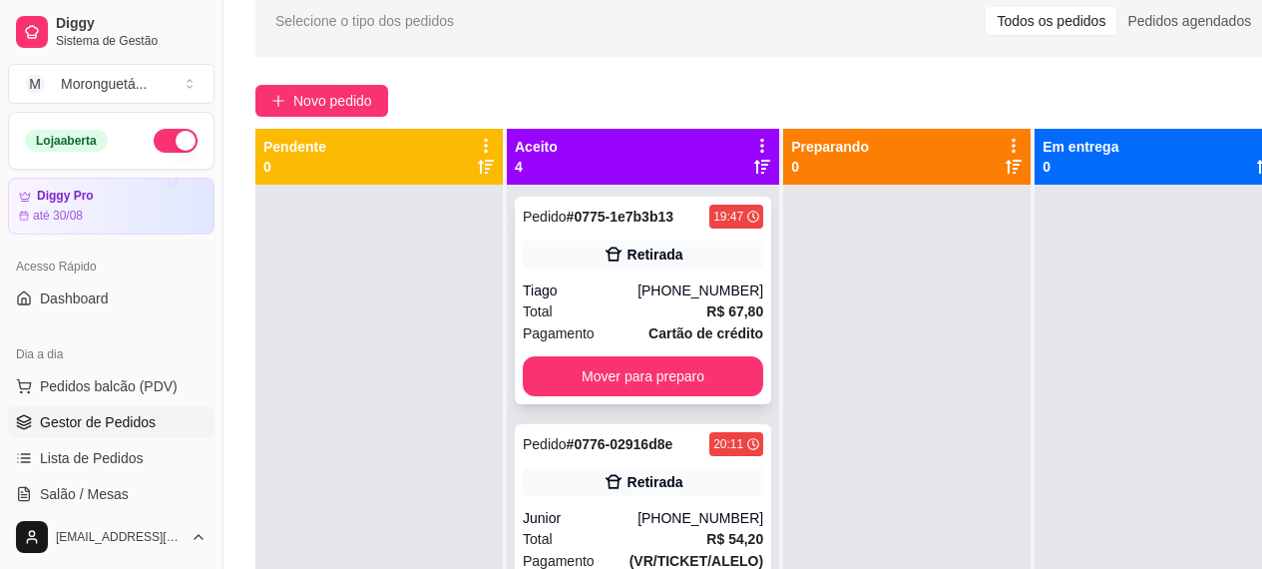
scroll to position [299, 0]
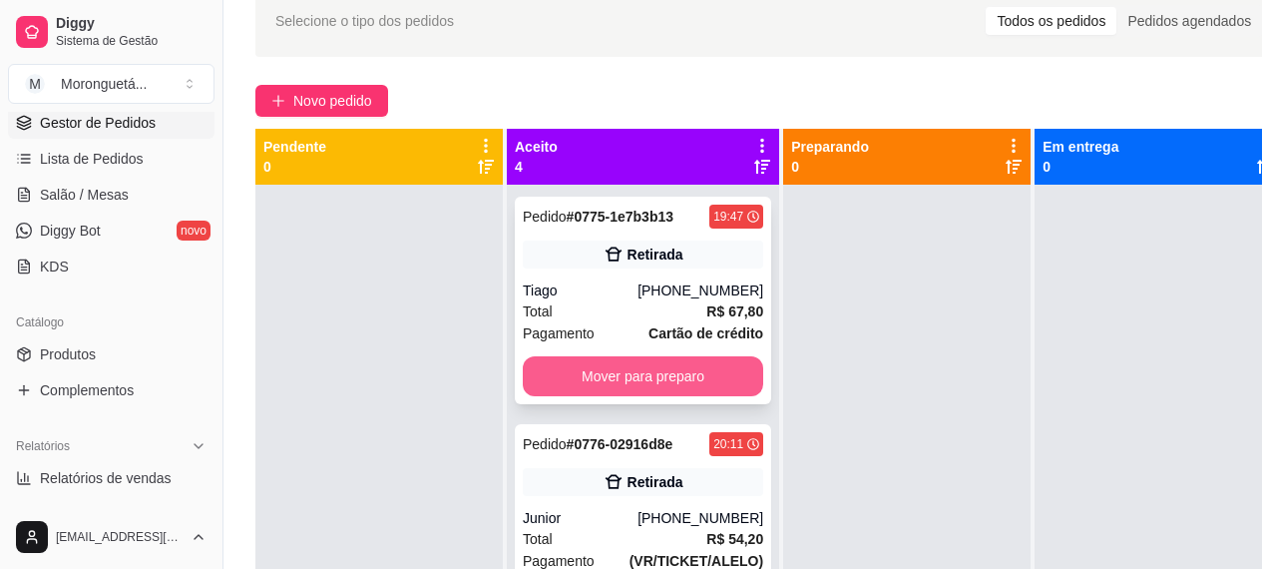
click at [615, 390] on button "Mover para preparo" at bounding box center [643, 376] width 240 height 40
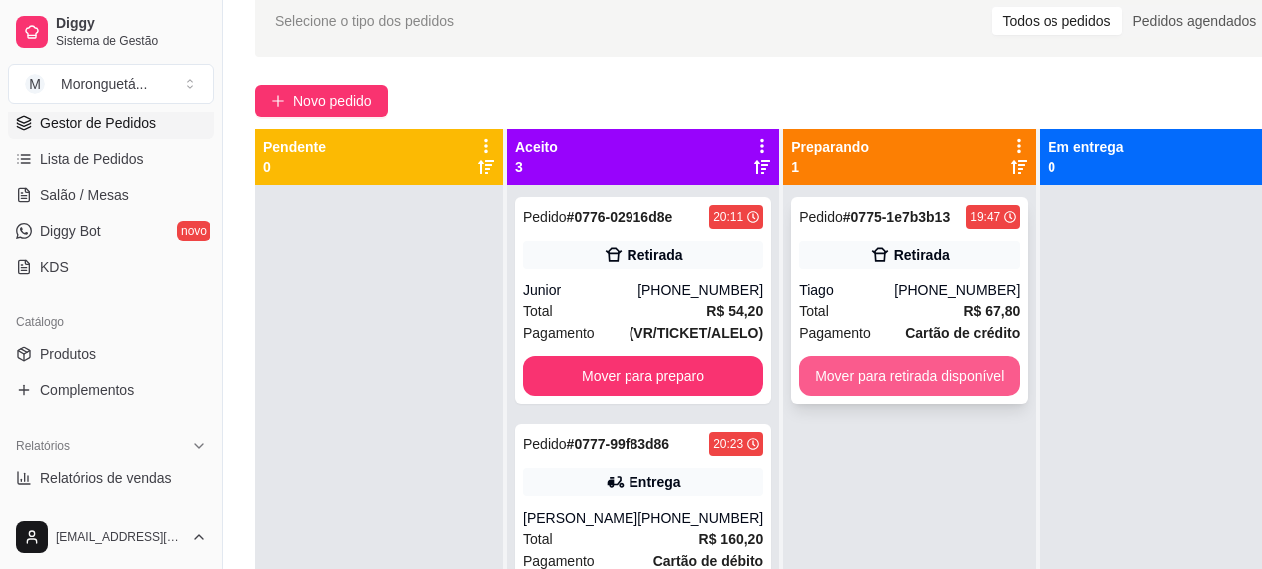
click at [877, 377] on button "Mover para retirada disponível" at bounding box center [909, 376] width 220 height 40
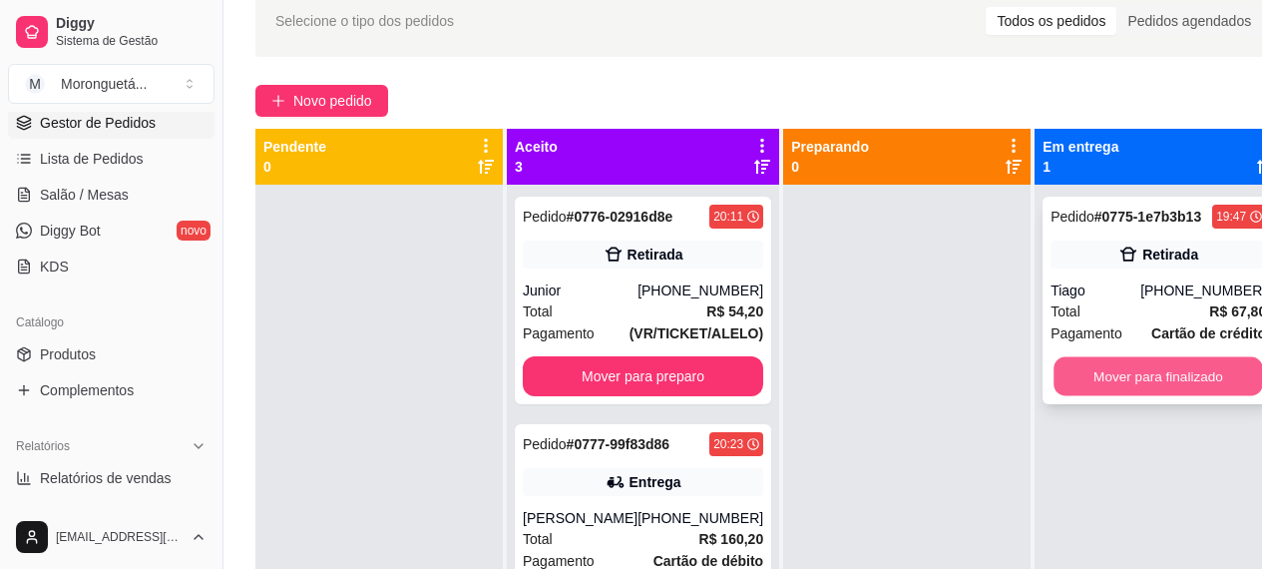
click at [1137, 367] on button "Mover para finalizado" at bounding box center [1159, 376] width 210 height 39
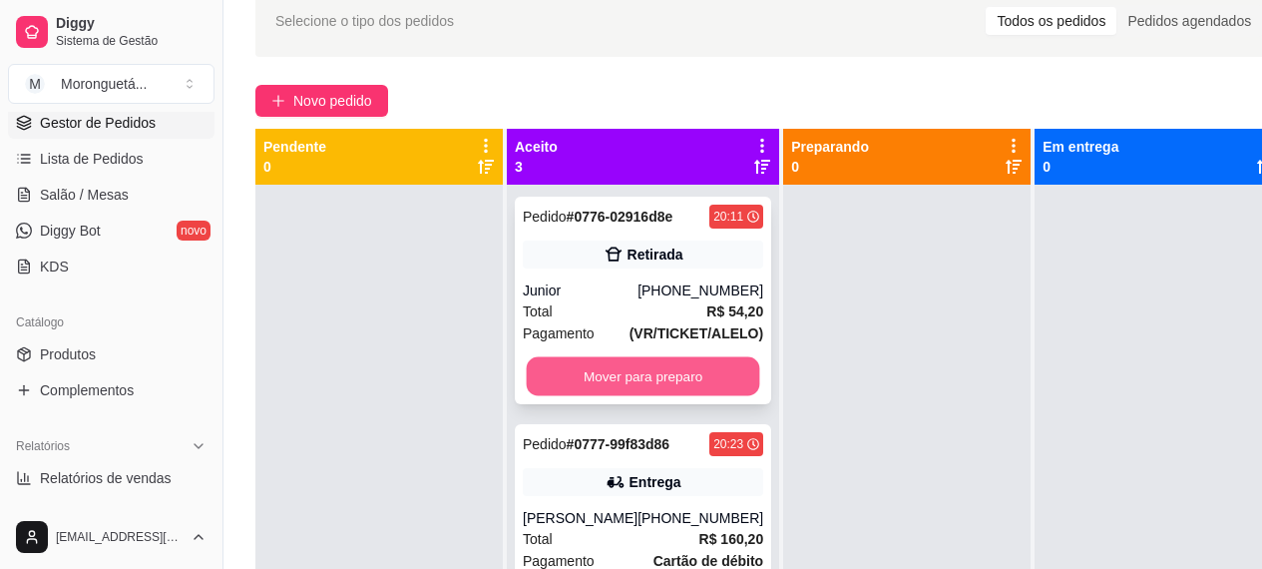
click at [650, 394] on button "Mover para preparo" at bounding box center [643, 376] width 233 height 39
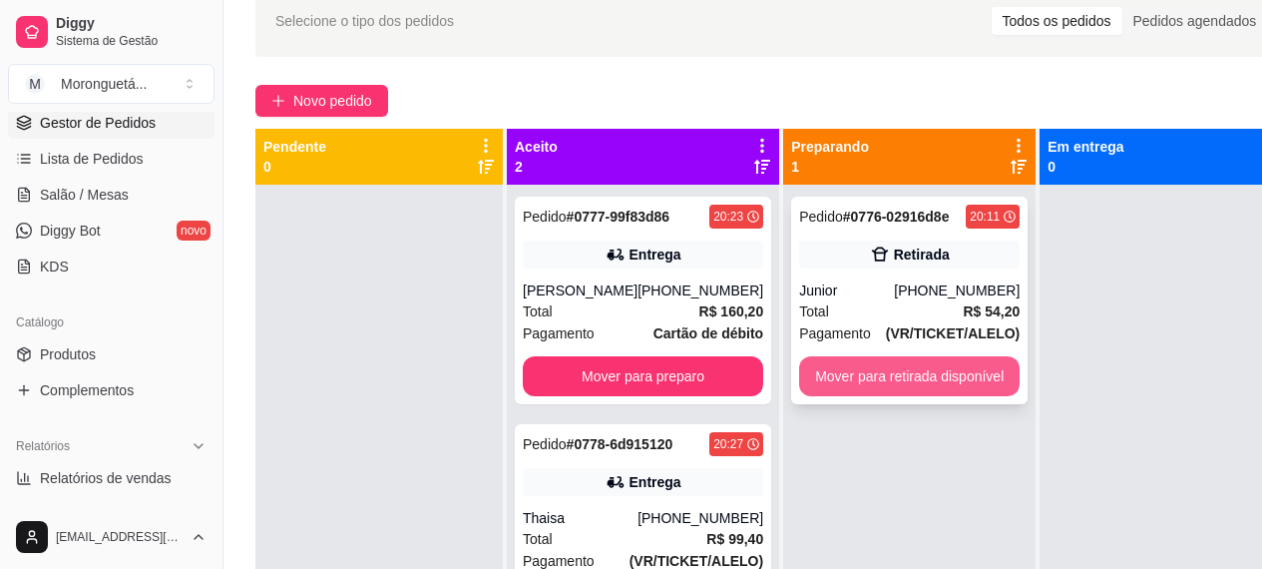
click at [803, 377] on button "Mover para retirada disponível" at bounding box center [909, 376] width 220 height 40
click at [803, 377] on div "Mover para retirada disponível" at bounding box center [909, 376] width 220 height 40
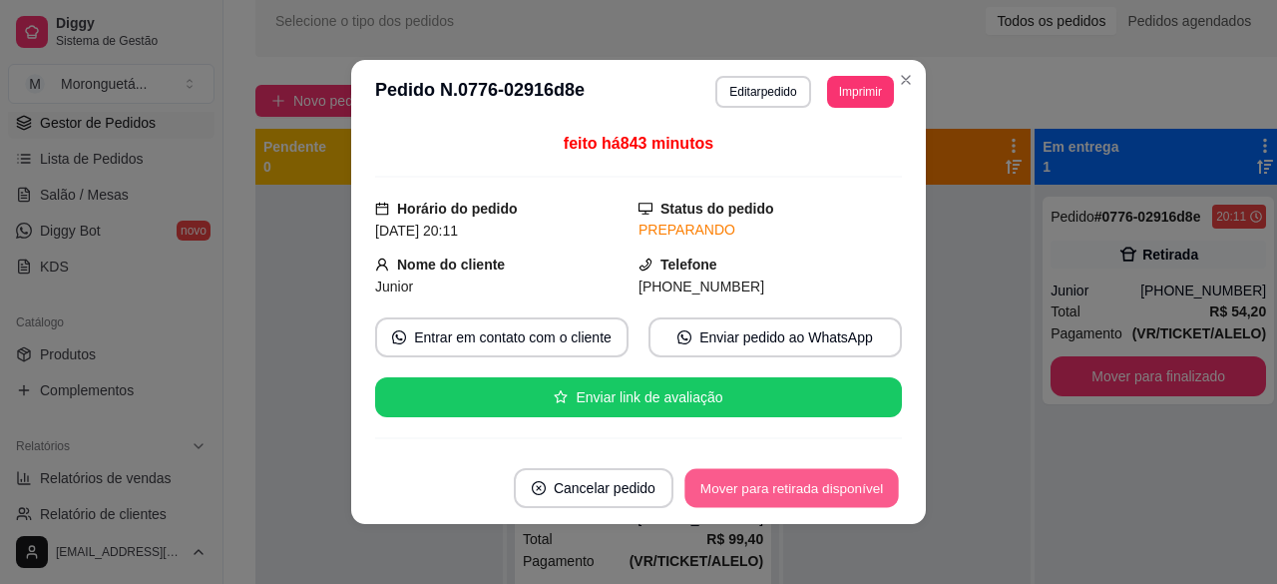
click at [804, 497] on button "Mover para retirada disponível" at bounding box center [791, 488] width 214 height 39
click at [753, 490] on button "Mover para finalizado" at bounding box center [819, 488] width 161 height 39
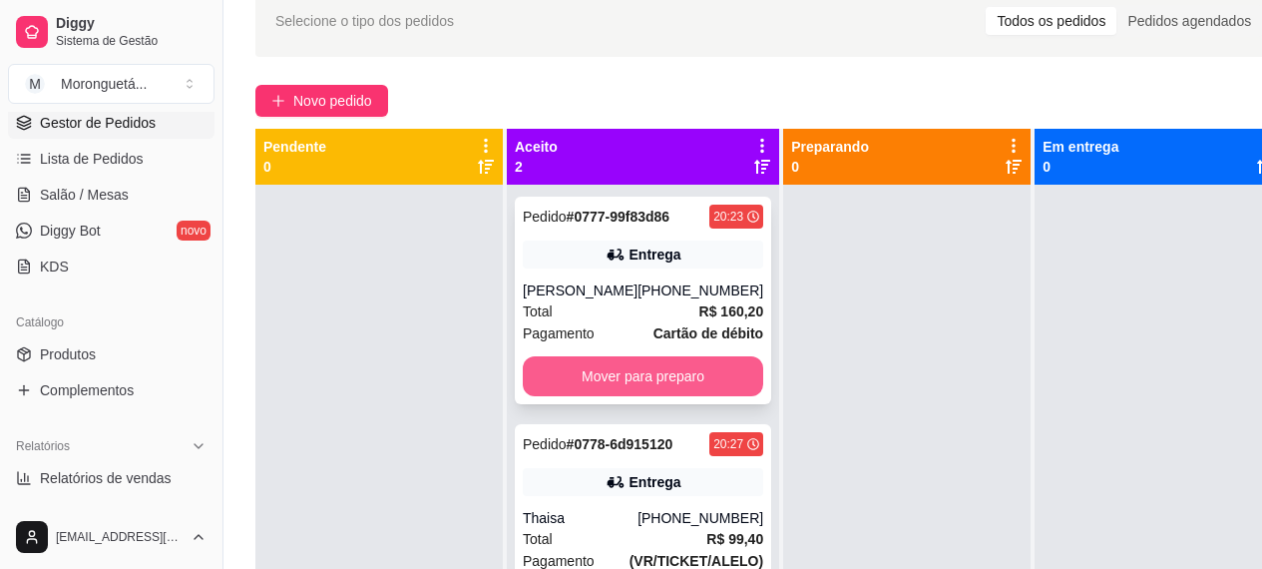
click at [640, 368] on button "Mover para preparo" at bounding box center [643, 376] width 240 height 40
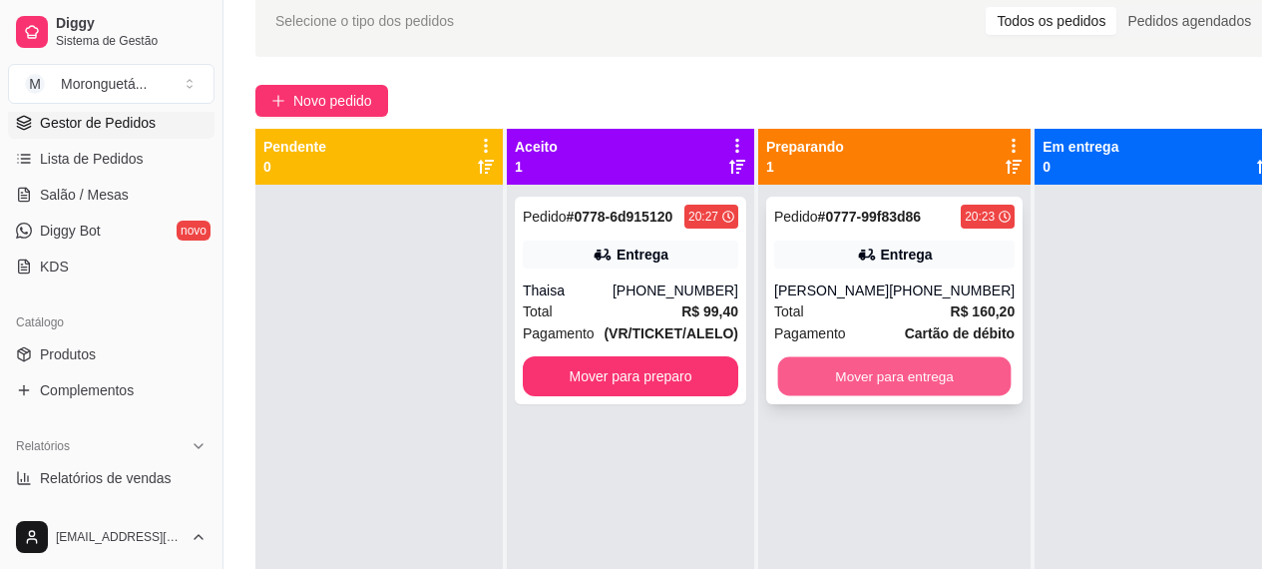
click at [859, 393] on button "Mover para entrega" at bounding box center [894, 376] width 233 height 39
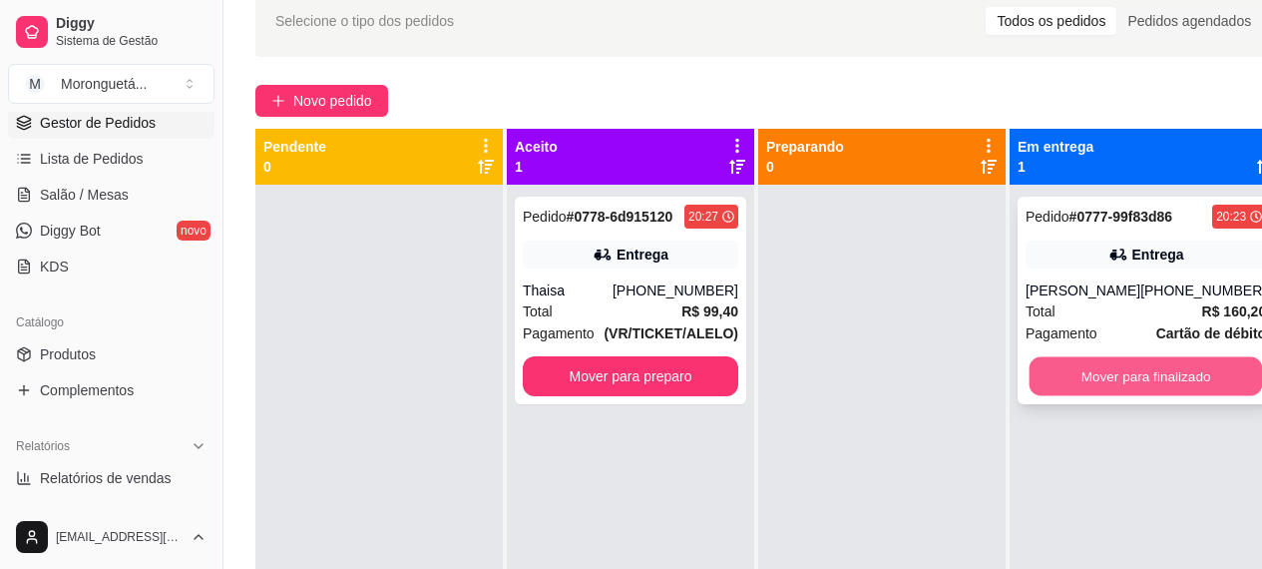
click at [1066, 374] on button "Mover para finalizado" at bounding box center [1146, 376] width 233 height 39
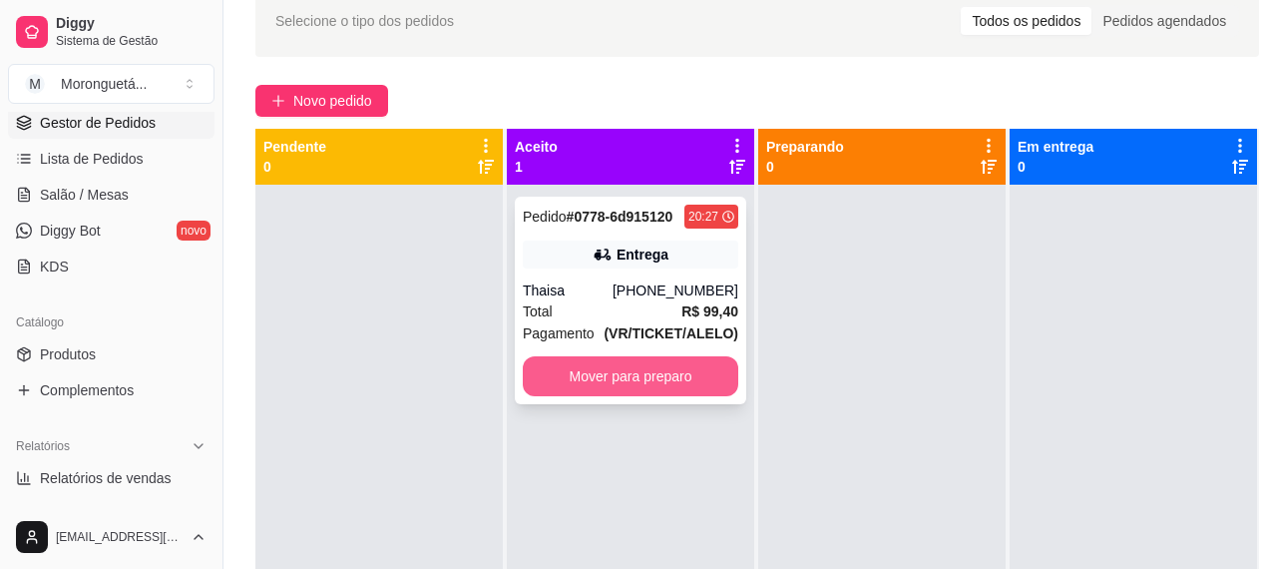
click at [619, 369] on button "Mover para preparo" at bounding box center [631, 376] width 216 height 40
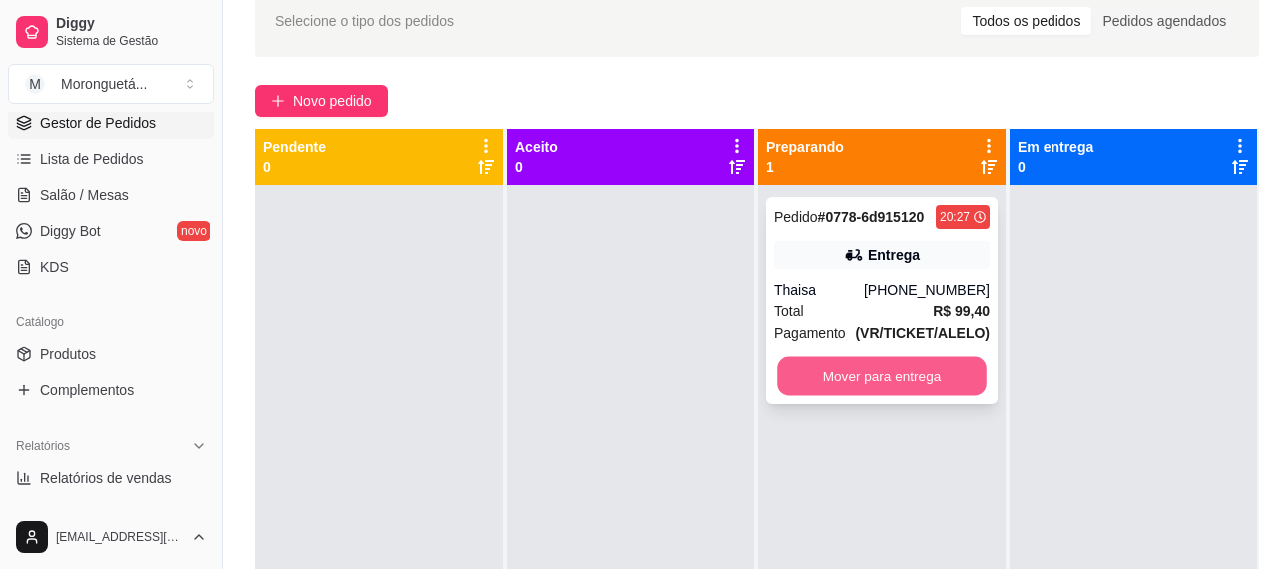
click at [793, 384] on button "Mover para entrega" at bounding box center [882, 376] width 210 height 39
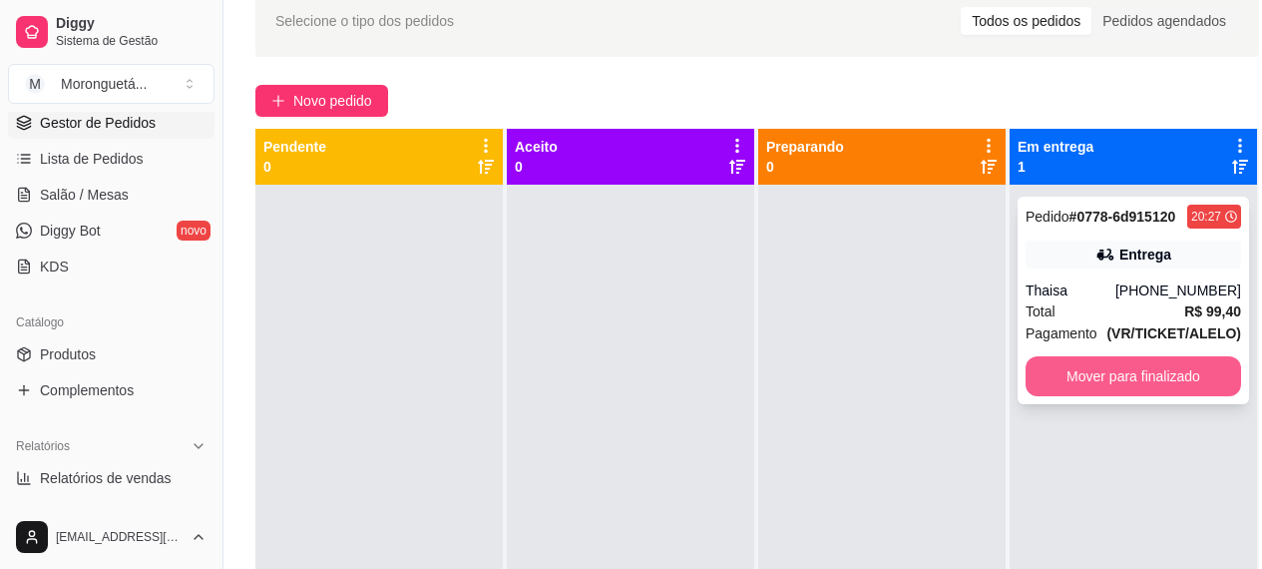
click at [1108, 387] on button "Mover para finalizado" at bounding box center [1134, 376] width 216 height 40
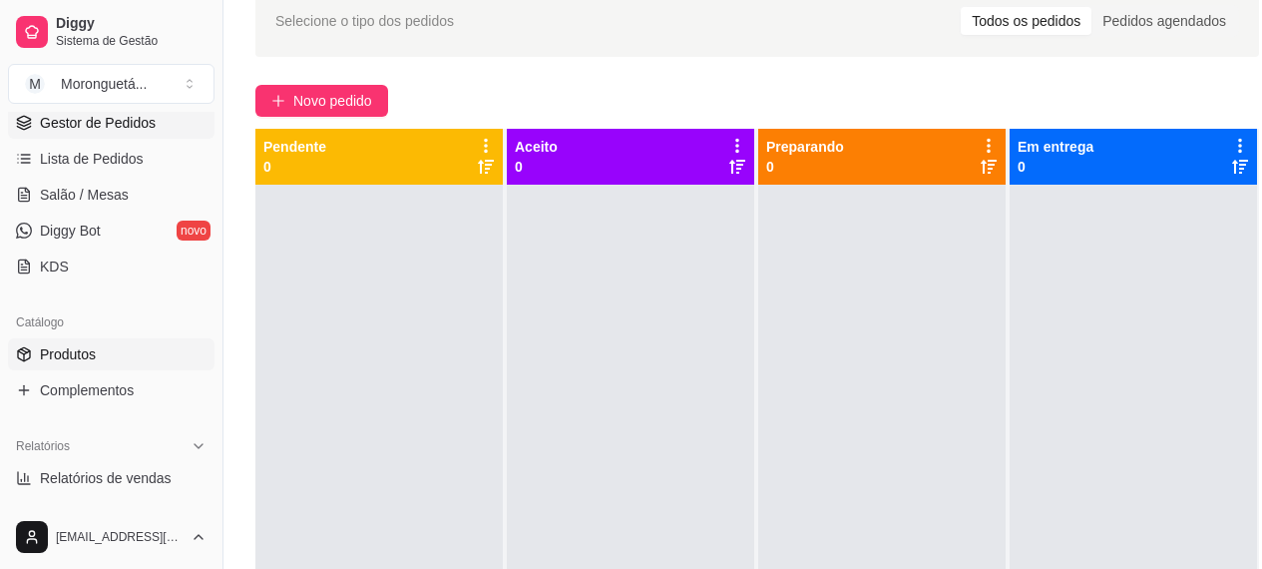
click at [104, 341] on link "Produtos" at bounding box center [111, 354] width 207 height 32
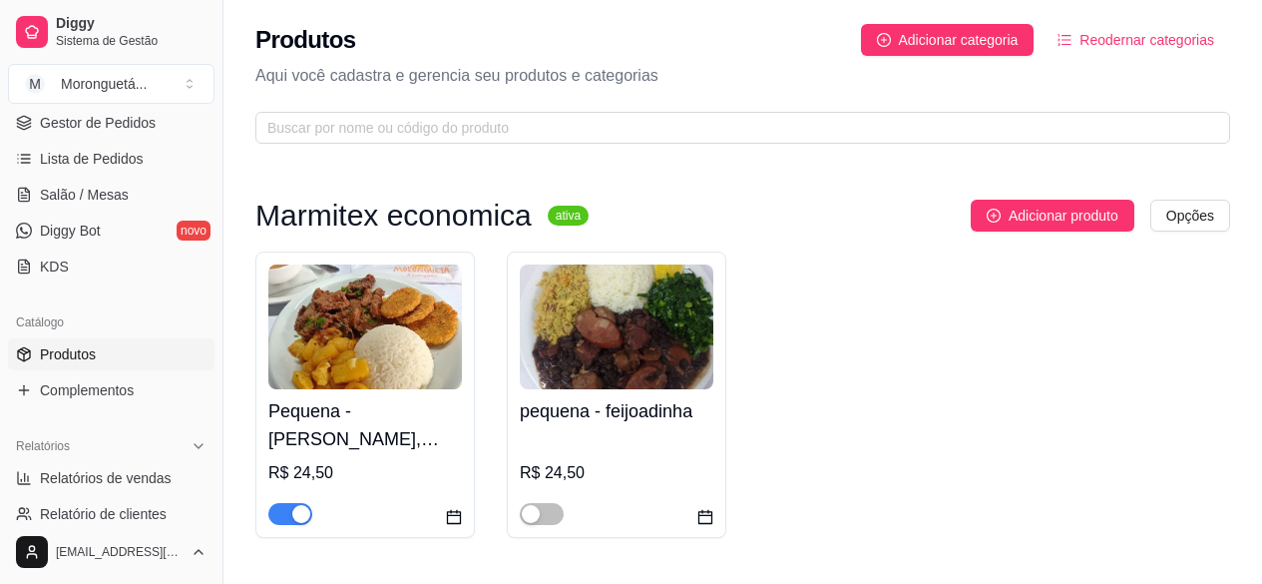
click at [428, 379] on img at bounding box center [365, 326] width 194 height 125
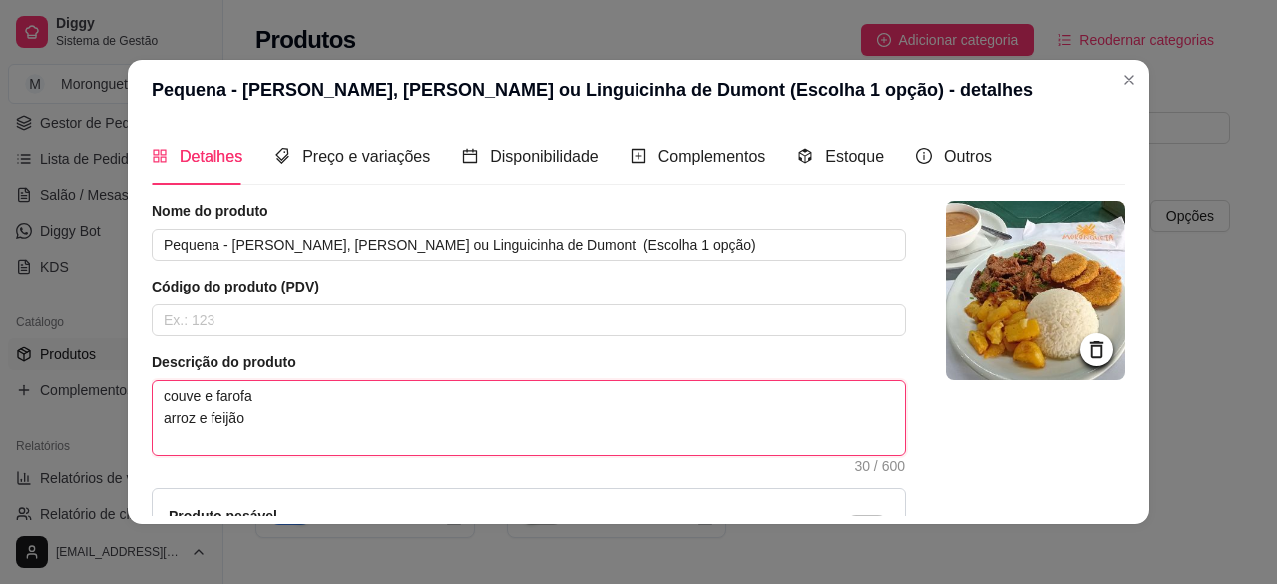
click at [309, 399] on textarea "couve e farofa arroz e feijão" at bounding box center [529, 418] width 752 height 74
drag, startPoint x: 242, startPoint y: 400, endPoint x: 151, endPoint y: 403, distance: 91.8
click at [153, 403] on textarea "couve e farofa arroz e feijão" at bounding box center [529, 418] width 752 height 74
type textarea "arroz e feijão"
type textarea "B arroz e feijão"
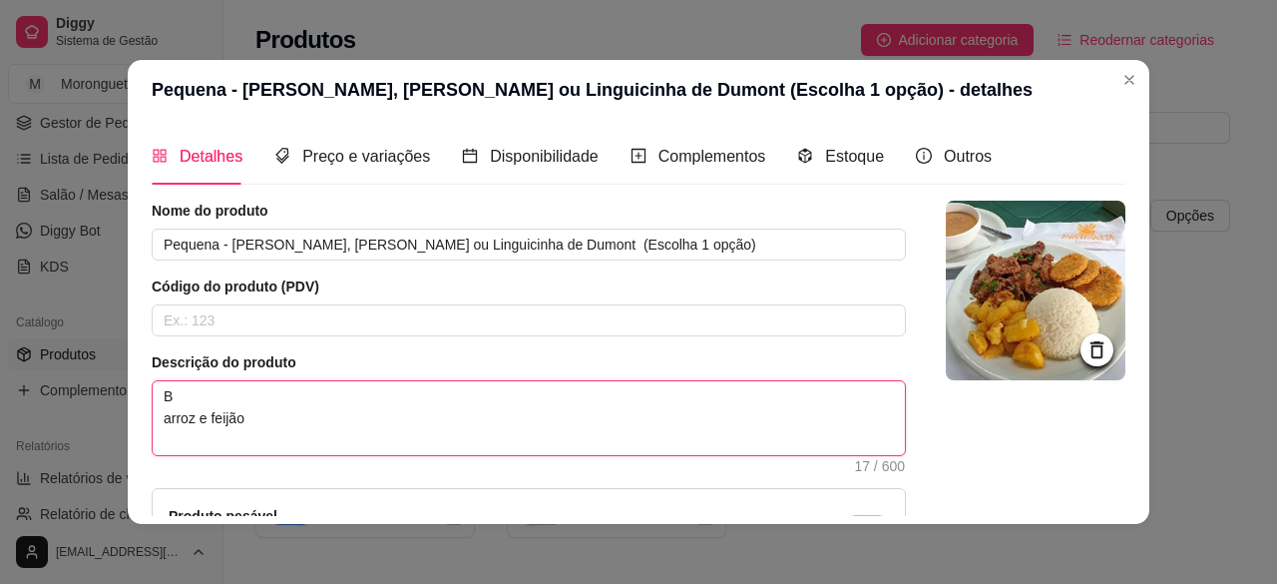
type textarea "BA arroz e feijão"
type textarea "BAT arroz e feijão"
type textarea "BATA arroz e feijão"
type textarea "BAT arroz e feijão"
type textarea "BA arroz e feijão"
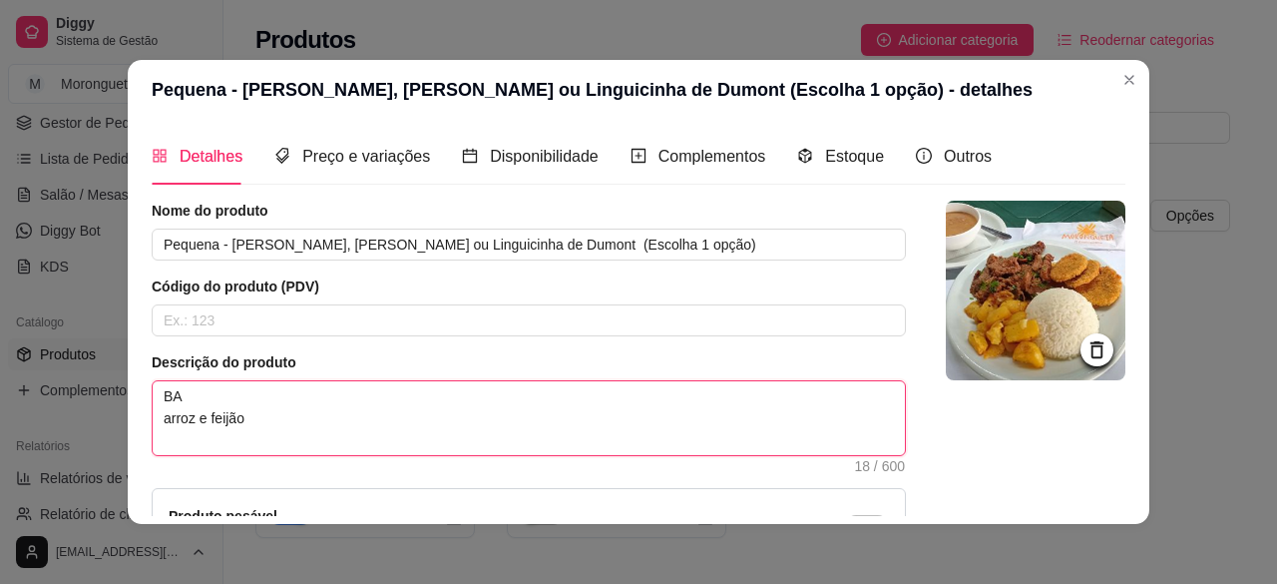
type textarea "B arroz e feijão"
type textarea "arroz e feijão"
type textarea "b arroz e feijão"
type textarea "ba arroz e feijão"
type textarea "bar arroz e feijão"
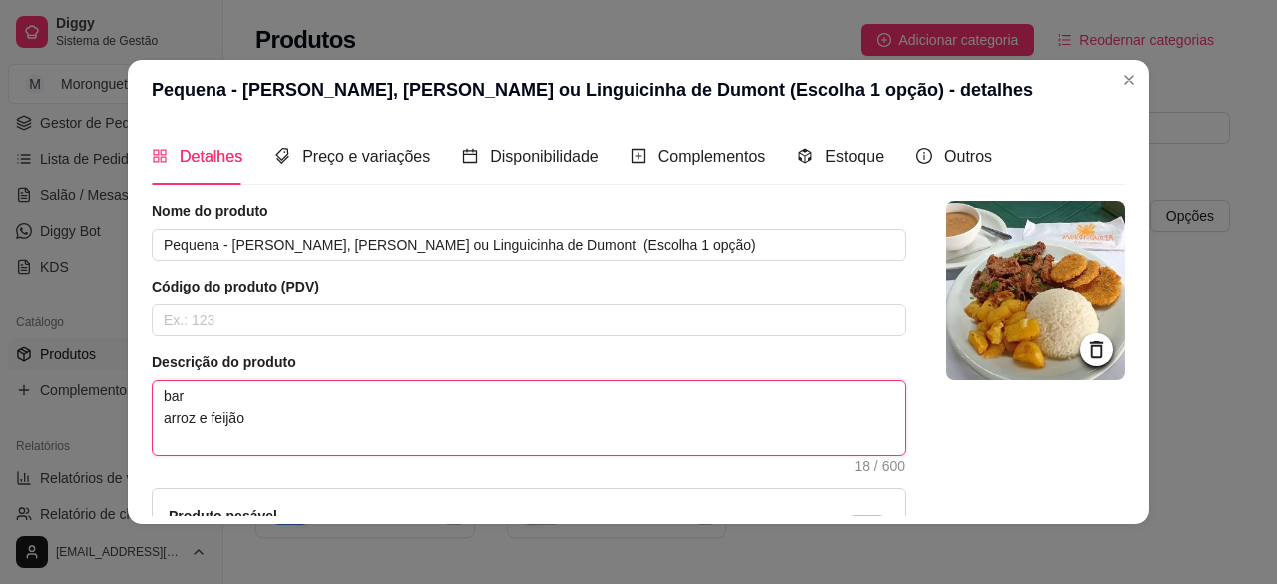
type textarea "bara arroz e feijão"
type textarea "bar arroz e feijão"
type textarea "ba arroz e feijão"
type textarea "bat arroz e feijão"
type textarea "bata arroz e feijão"
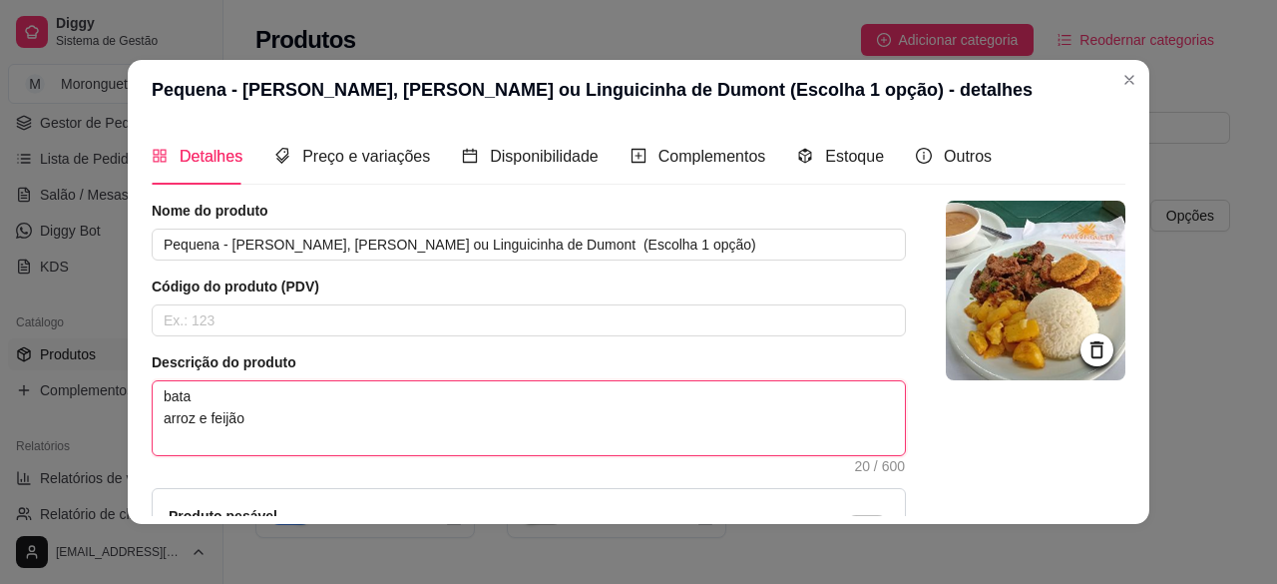
type textarea "batat arroz e feijão"
type textarea "batata arroz e feijão"
type textarea "batata f arroz e feijão"
type textarea "batata fr arroz e feijão"
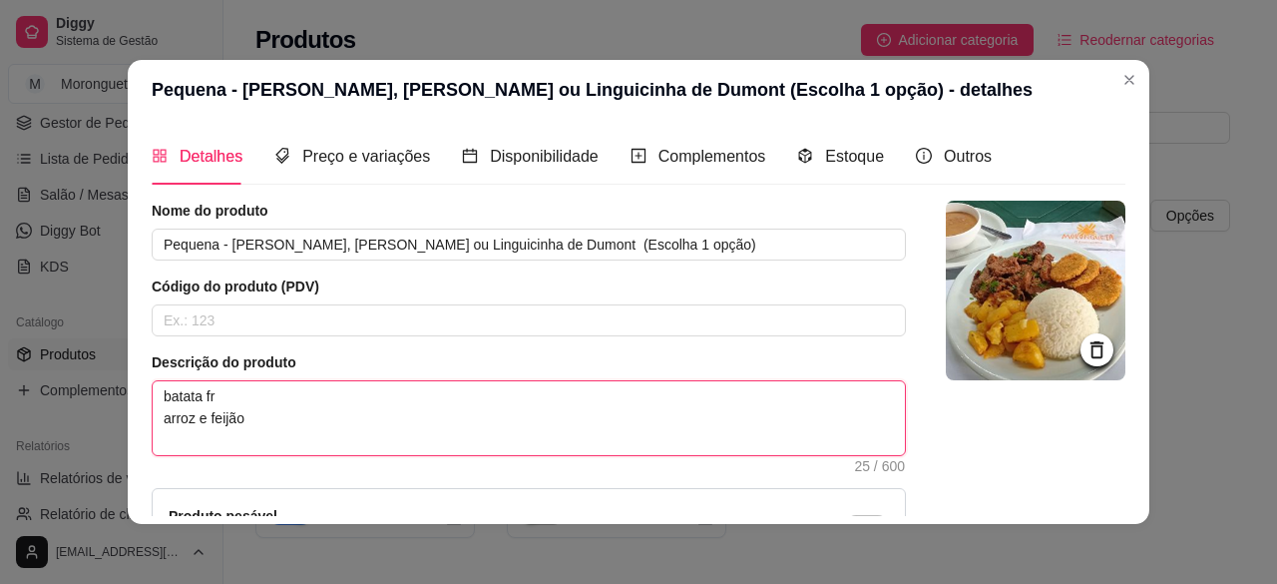
type textarea "batata fri arroz e feijão"
type textarea "batata frit arroz e feijão"
type textarea "batata frita arroz e feijão"
type textarea "batata frita e arroz e feijão"
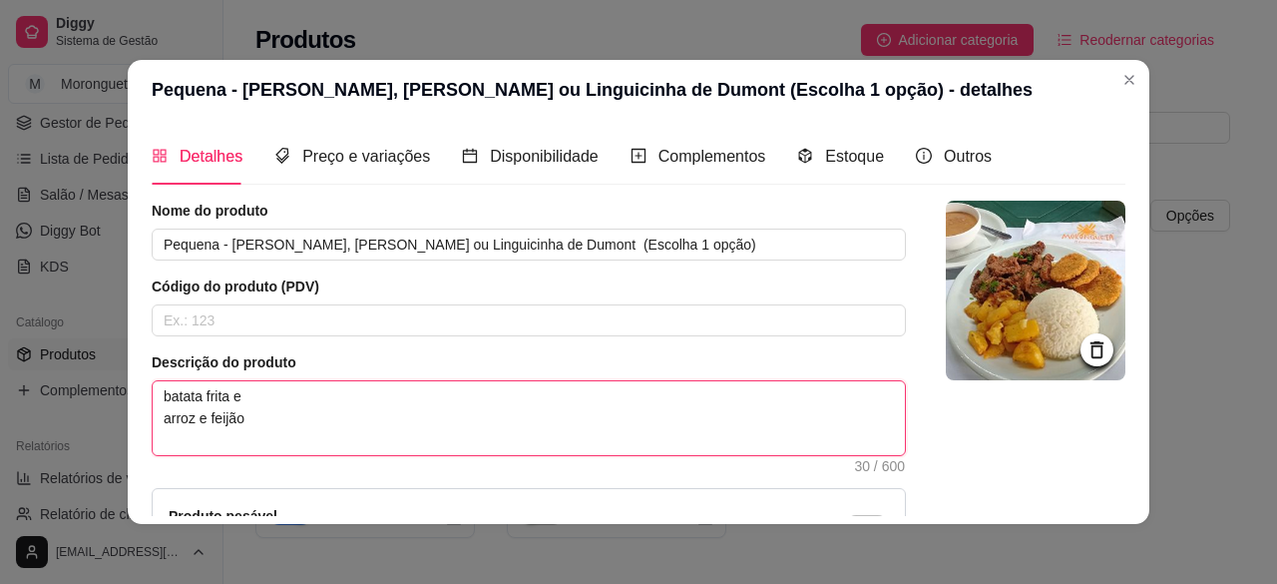
type textarea "batata frita e arroz e feijão"
type textarea "batata frita e m arroz e feijão"
type textarea "batata frita e mi arroz e feijão"
type textarea "batata frita e mix arroz e feijão"
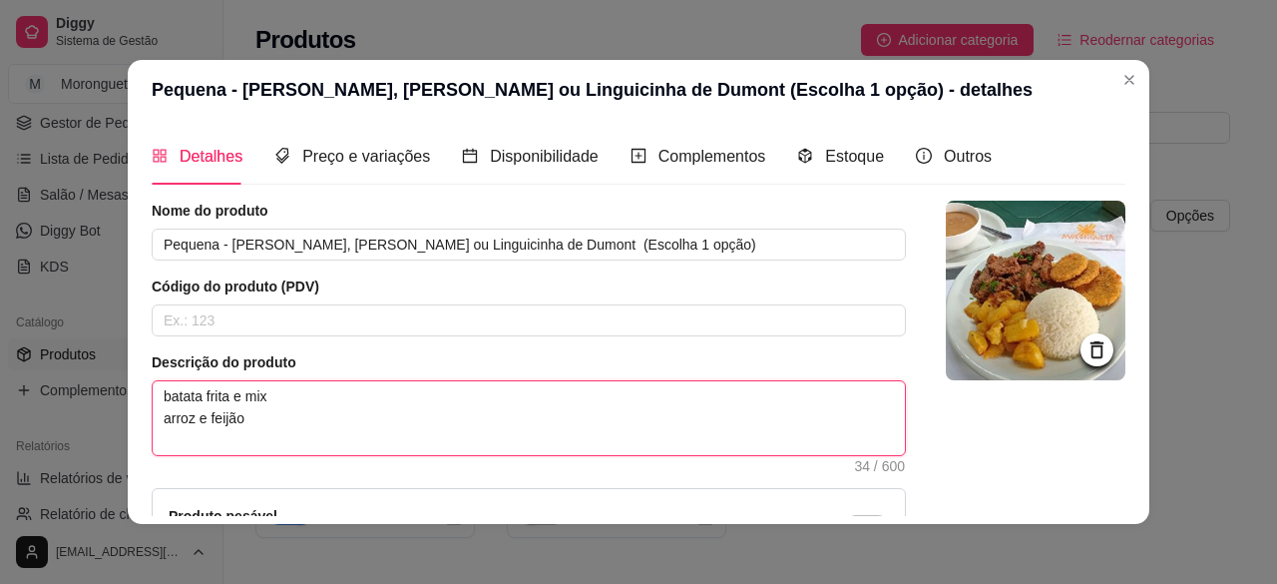
type textarea "batata frita e mix d arroz e feijão"
type textarea "batata frita e mix de arroz e feijão"
type textarea "batata frita e mix de l arroz e feijão"
type textarea "batata frita e mix de le arroz e feijão"
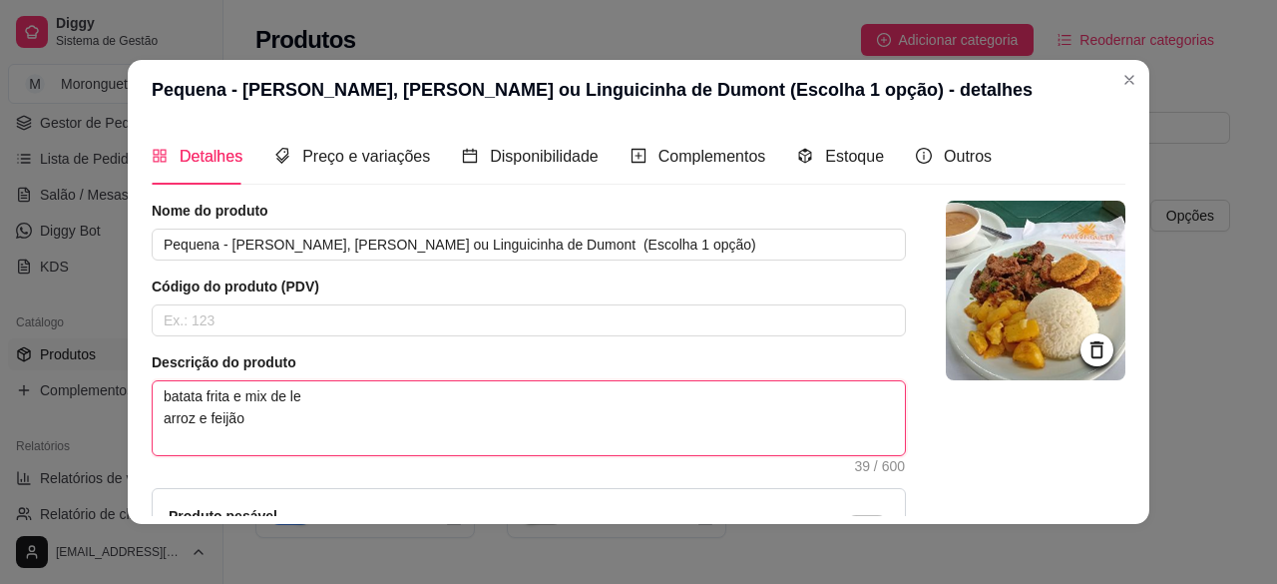
type textarea "batata frita e mix de leh arroz e feijão"
type textarea "batata frita e mix de le arroz e feijão"
type textarea "batata frita e mix de leg arroz e feijão"
type textarea "batata frita e mix de legu arroz e feijão"
type textarea "batata frita e mix de legum arroz e feijão"
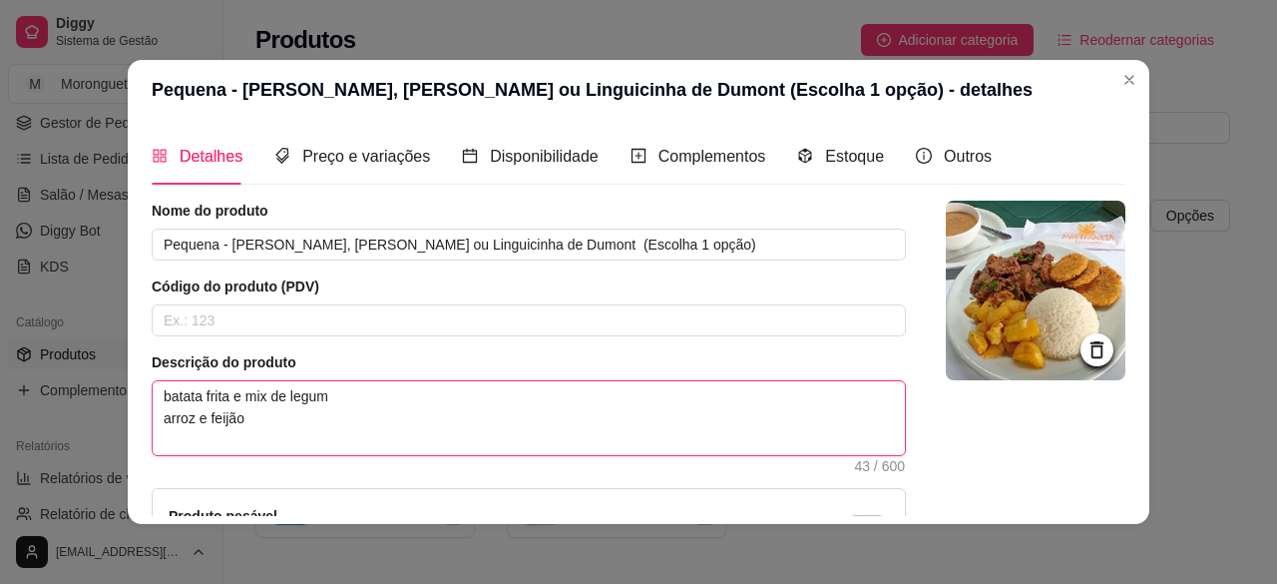
type textarea "batata frita e mix de legume arroz e feijão"
type textarea "batata frita e mix de legumes arroz e feijão"
type textarea "batata frita e mix de legumes a arroz e feijão"
type textarea "batata frita e mix de legumes ao arroz e feijão"
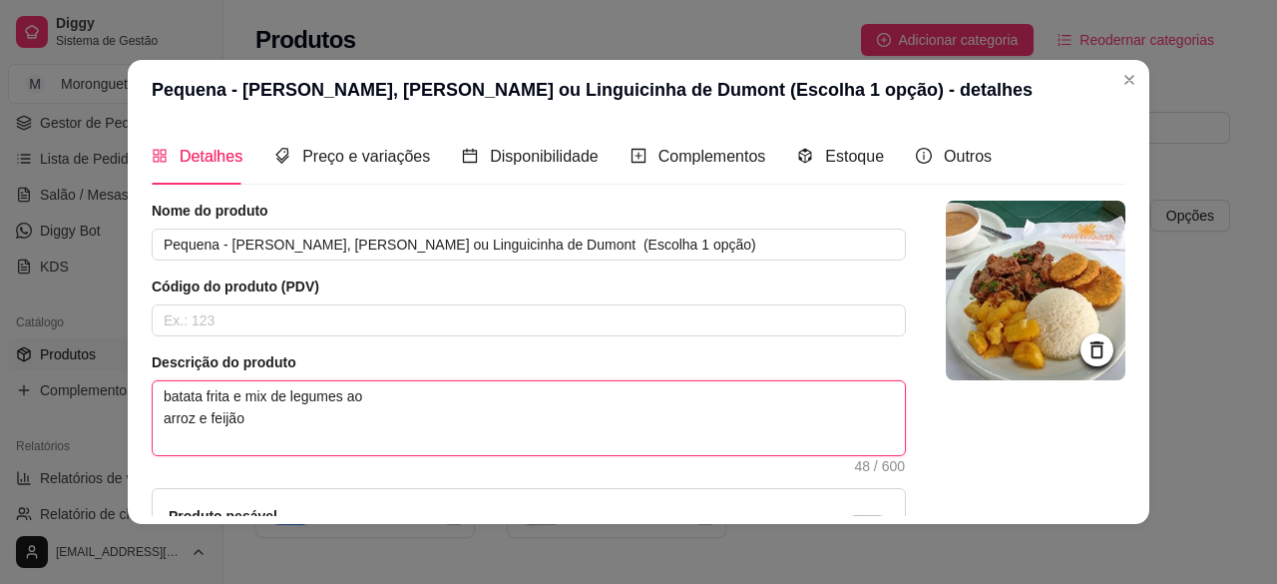
type textarea "batata frita e mix de legumes ao arroz e feijão"
type textarea "batata frita e mix de legumes ao m arroz e feijão"
type textarea "batata frita e mix de legumes ao mo arroz e feijão"
type textarea "batata frita e mix de legumes ao mol arroz e feijão"
type textarea "batata frita e mix de legumes ao molh arroz e feijão"
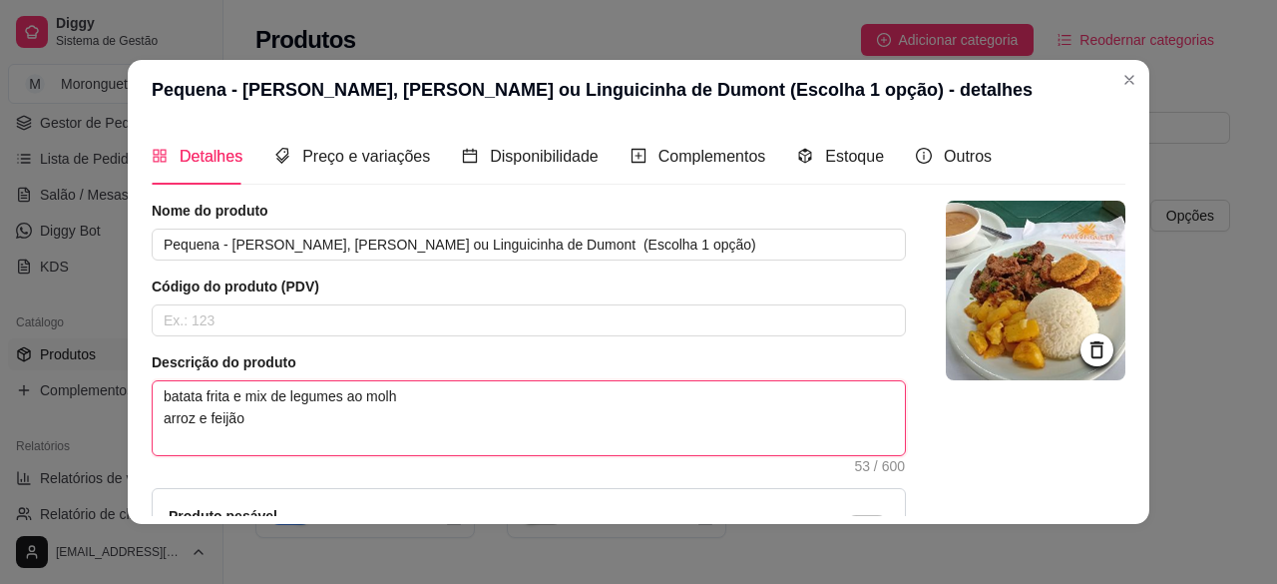
type textarea "batata frita e mix de legumes ao molho arroz e feijão"
type textarea "batata frita e mix de legumes ao molho b arroz e feijão"
type textarea "batata frita e mix de legumes ao molho br arroz e feijão"
type textarea "batata frita e mix de legumes ao molho bra arroz e feijão"
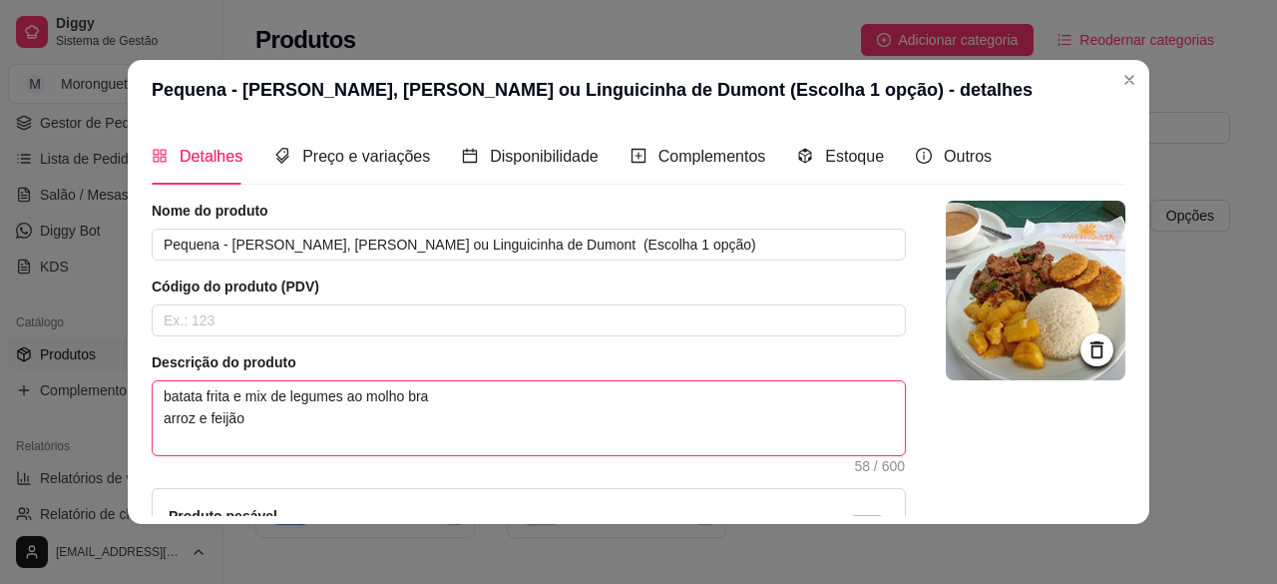
type textarea "batata frita e mix de legumes ao molho bran arroz e feijão"
type textarea "batata frita e mix de legumes ao molho branc arroz e feijão"
drag, startPoint x: 408, startPoint y: 393, endPoint x: 431, endPoint y: 393, distance: 22.9
drag, startPoint x: 431, startPoint y: 393, endPoint x: 346, endPoint y: 404, distance: 85.5
click at [346, 404] on textarea "batata frita e mix de legumes ao molho branco arroz e feijão" at bounding box center [529, 418] width 752 height 74
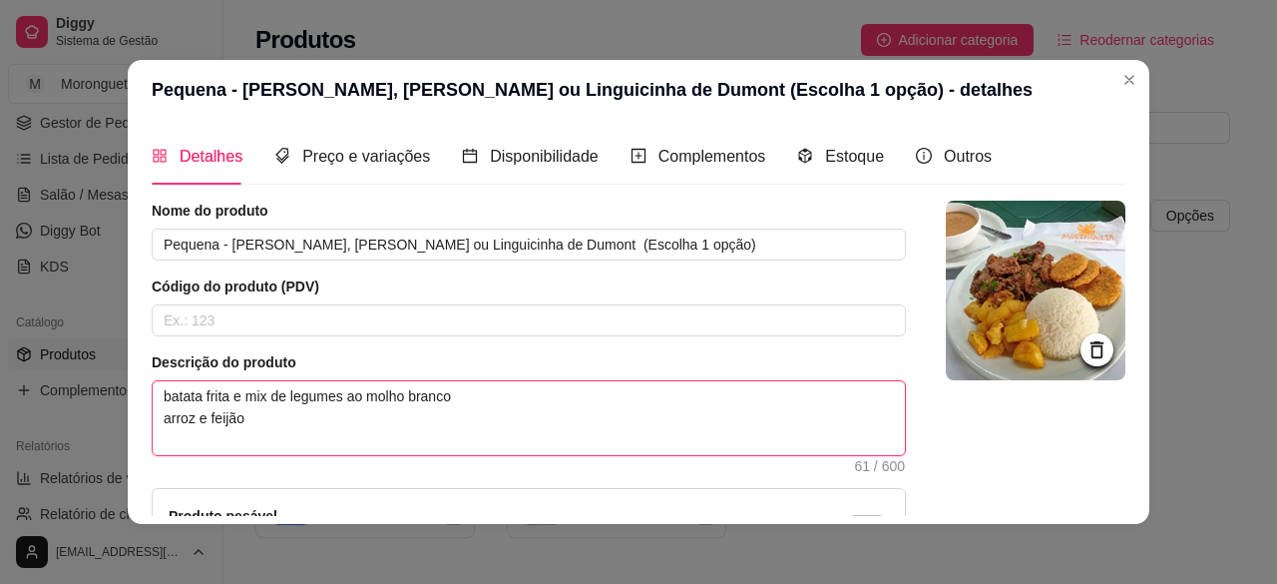
drag, startPoint x: 154, startPoint y: 399, endPoint x: 445, endPoint y: 404, distance: 291.4
click at [445, 404] on textarea "batata frita e mix de legumes ao molho branco arroz e feijão" at bounding box center [529, 418] width 752 height 74
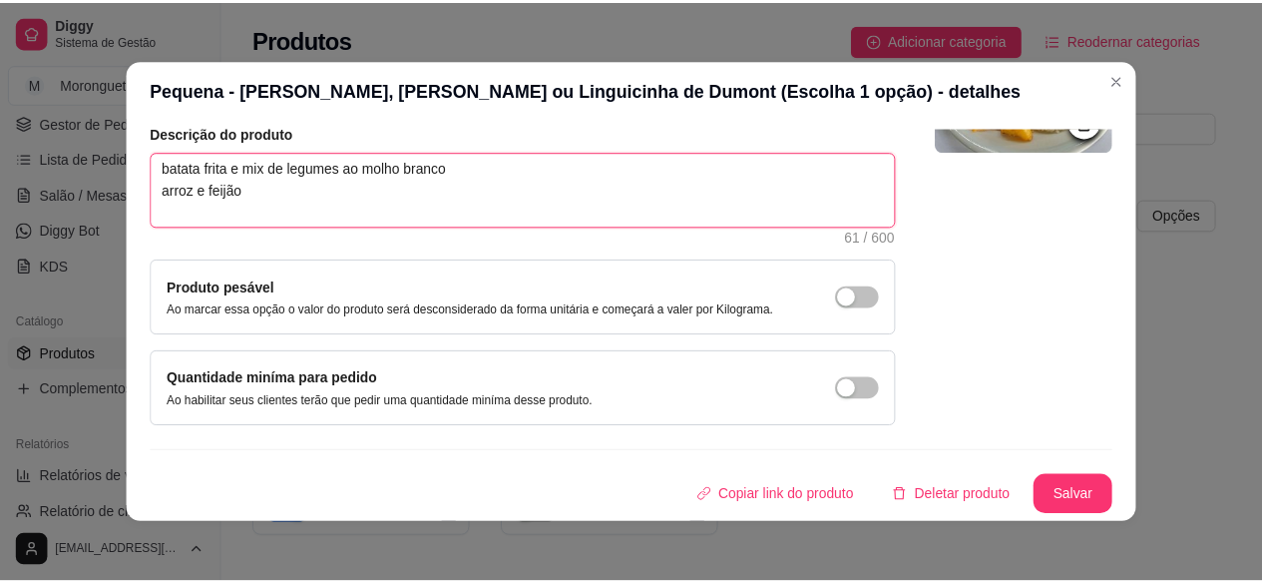
scroll to position [4, 0]
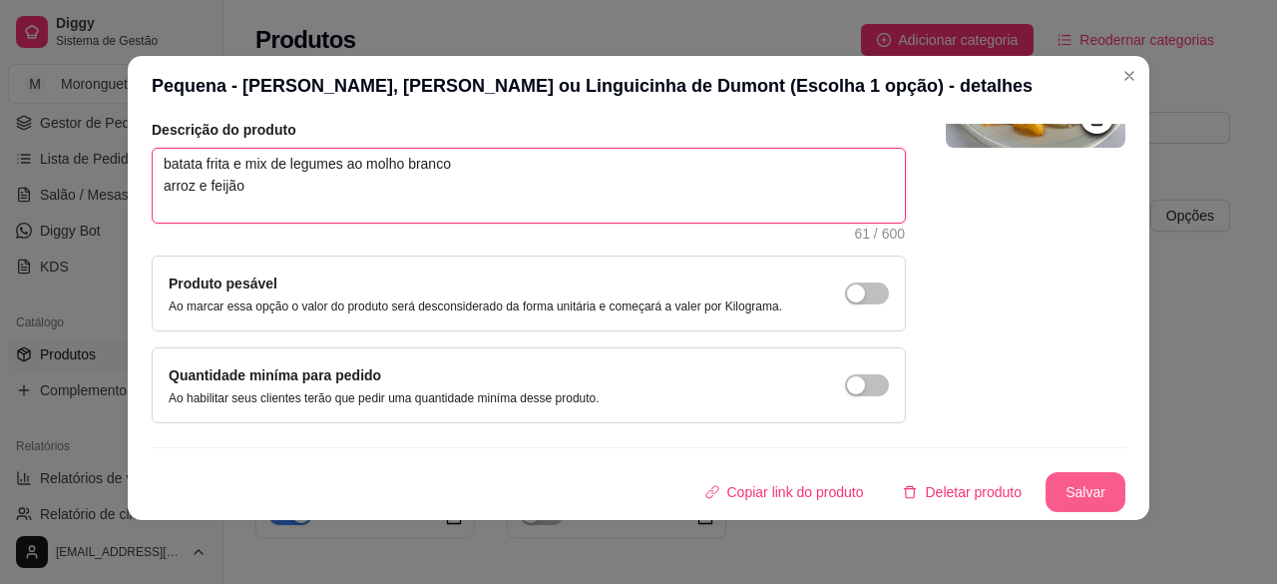
type textarea "batata frita e mix de legumes ao molho branco arroz e feijão"
click at [1047, 488] on button "Salvar" at bounding box center [1086, 492] width 80 height 40
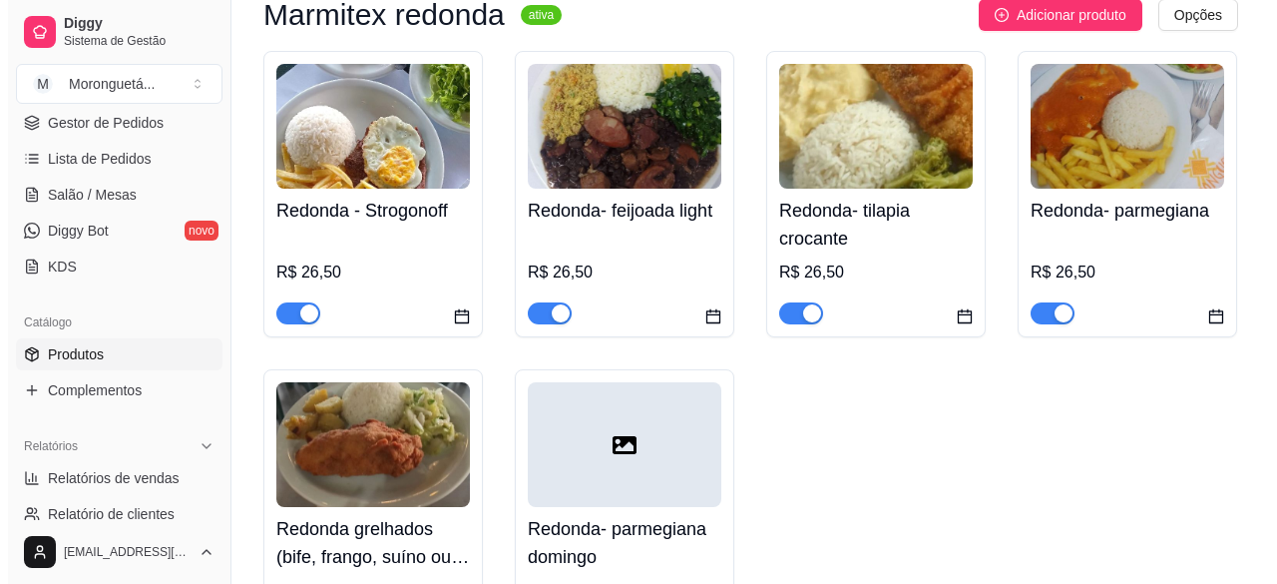
scroll to position [698, 0]
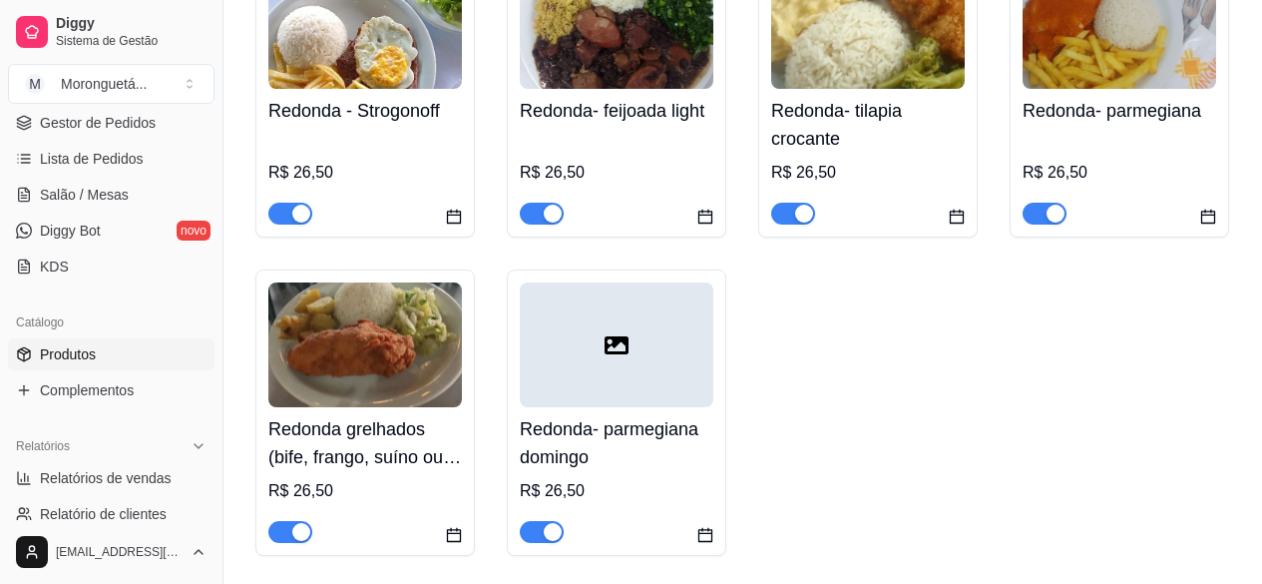
click at [435, 360] on img at bounding box center [365, 344] width 194 height 125
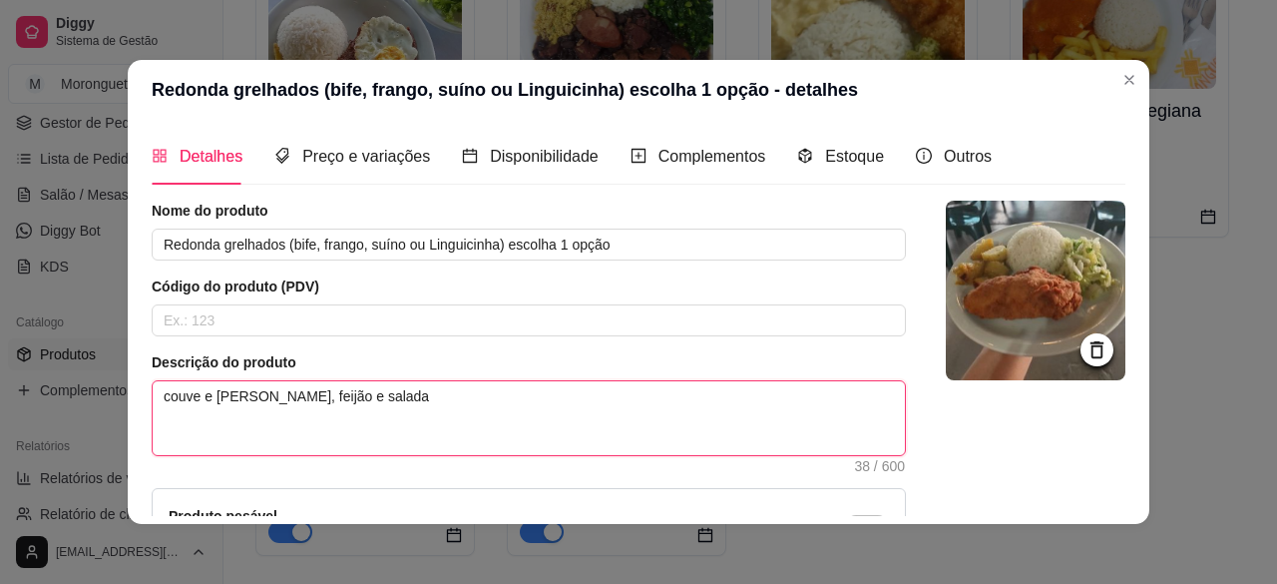
drag, startPoint x: 310, startPoint y: 398, endPoint x: 157, endPoint y: 402, distance: 153.7
click at [157, 402] on textarea "couve e farofa Arroz, feijão e salada" at bounding box center [529, 418] width 752 height 74
type textarea "Arroz, feijão e salada"
paste textarea "batata frita e mix de legumes ao molho branco"
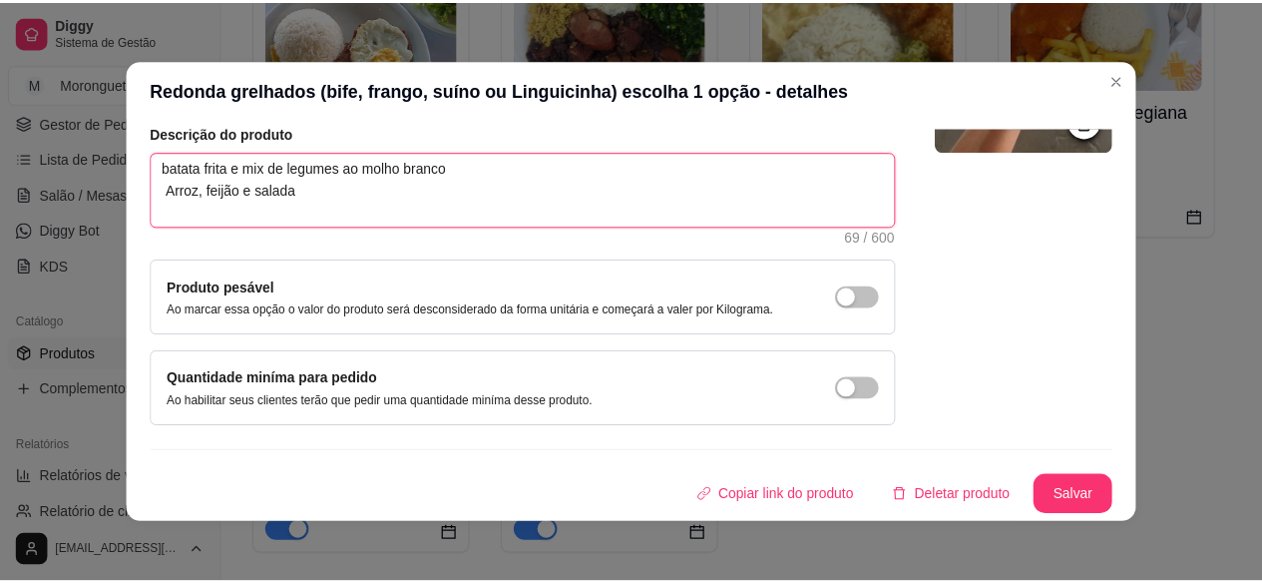
scroll to position [4, 0]
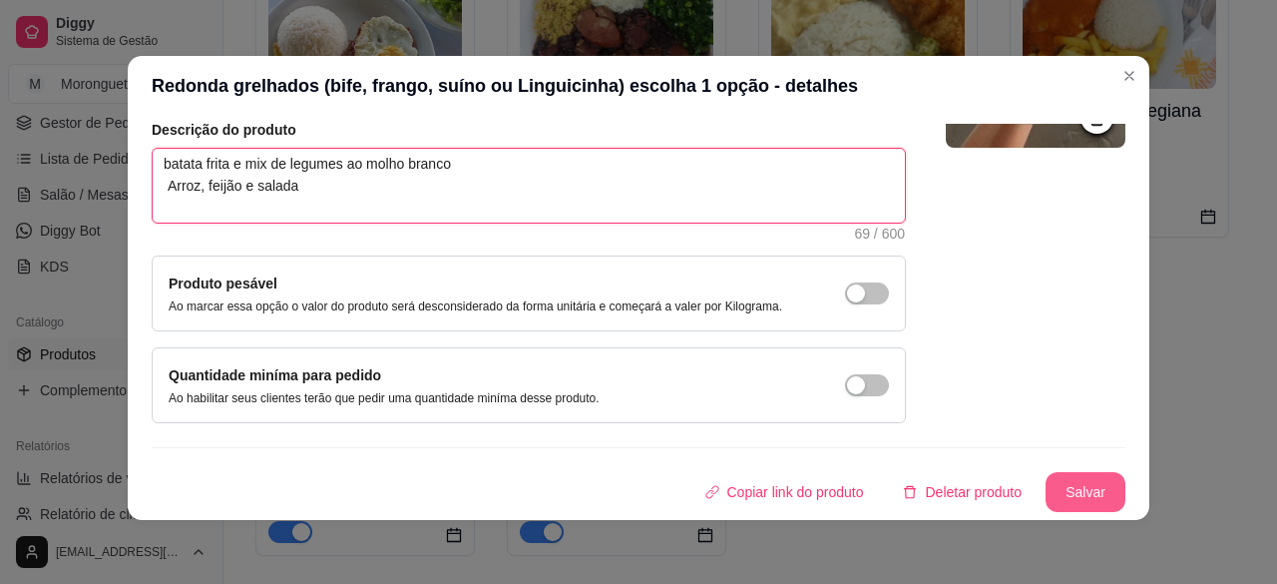
type textarea "batata frita e mix de legumes ao molho branco Arroz, feijão e salada"
click at [1059, 491] on button "Salvar" at bounding box center [1086, 492] width 80 height 40
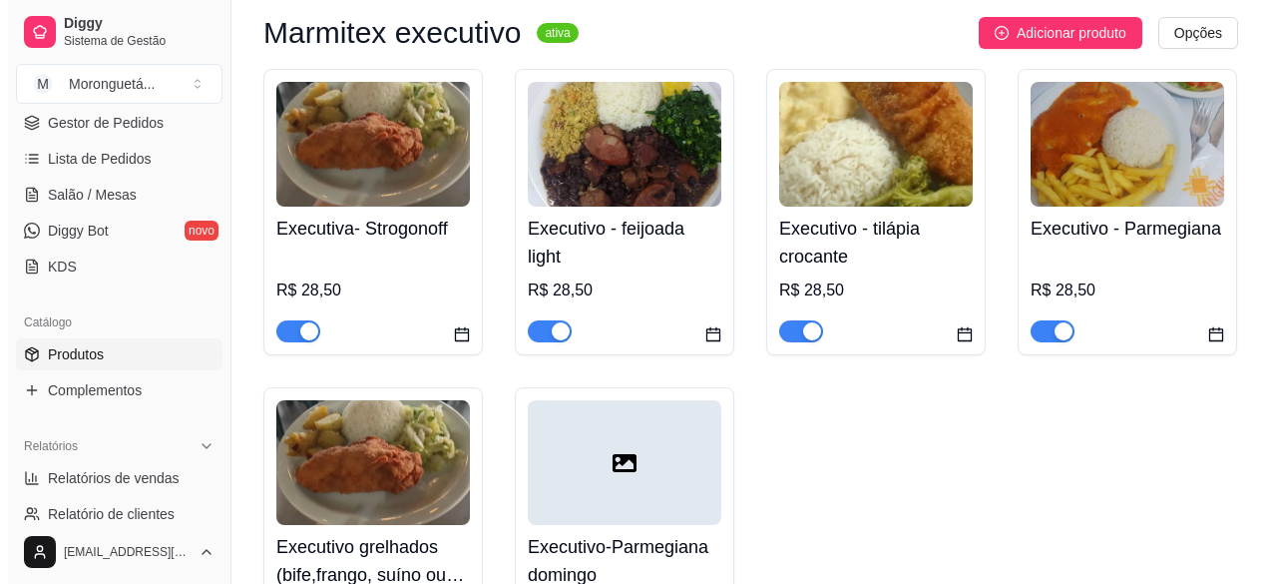
scroll to position [1397, 0]
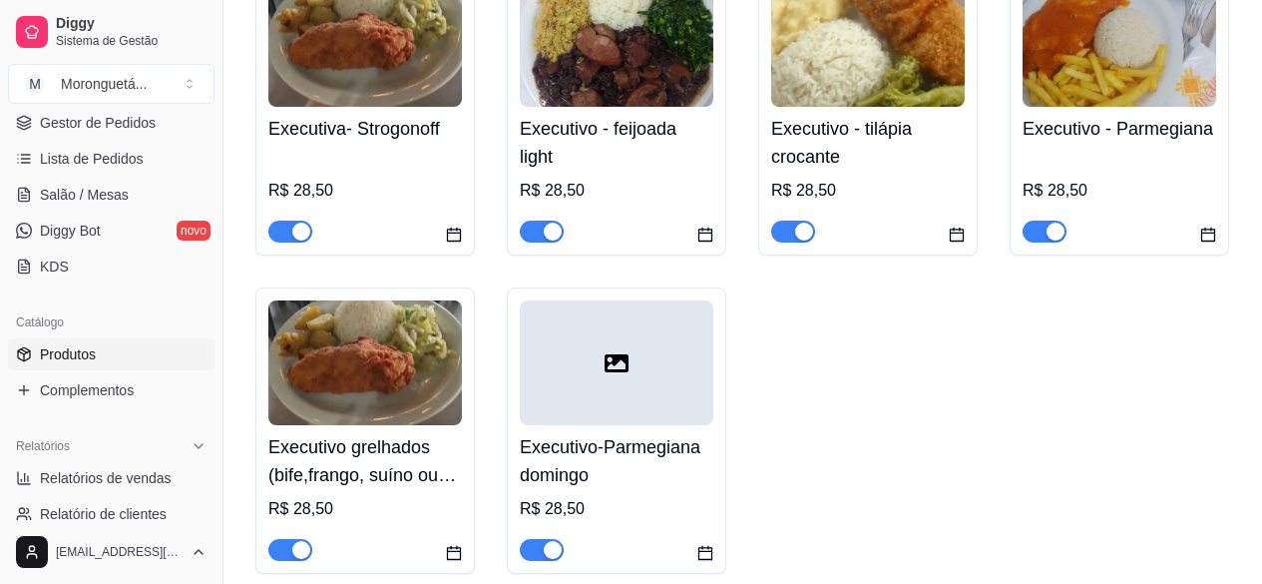
click at [283, 456] on h4 "Executivo grelhados (bife,frango, suíno ou Linguicinha) escolha 1 opção" at bounding box center [365, 461] width 194 height 56
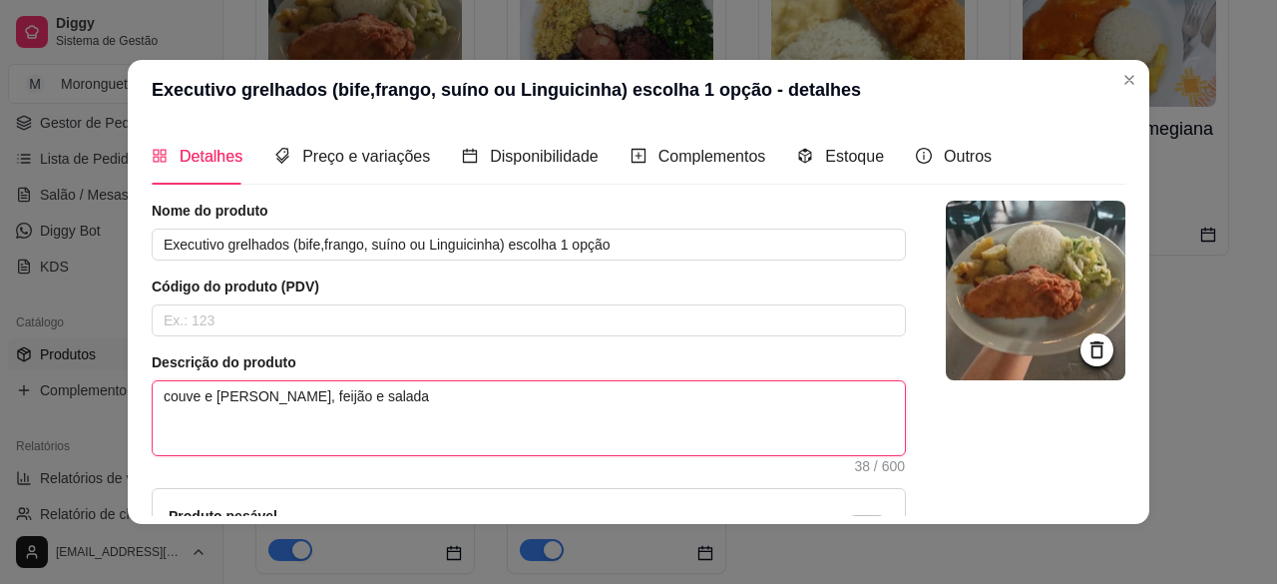
drag, startPoint x: 261, startPoint y: 400, endPoint x: 155, endPoint y: 398, distance: 106.8
click at [155, 398] on textarea "couve e farofa Arroz, feijão e salada" at bounding box center [529, 418] width 752 height 74
type textarea "Arroz, feijão e salada"
paste textarea "batata frita e mix de legumes ao molho branco"
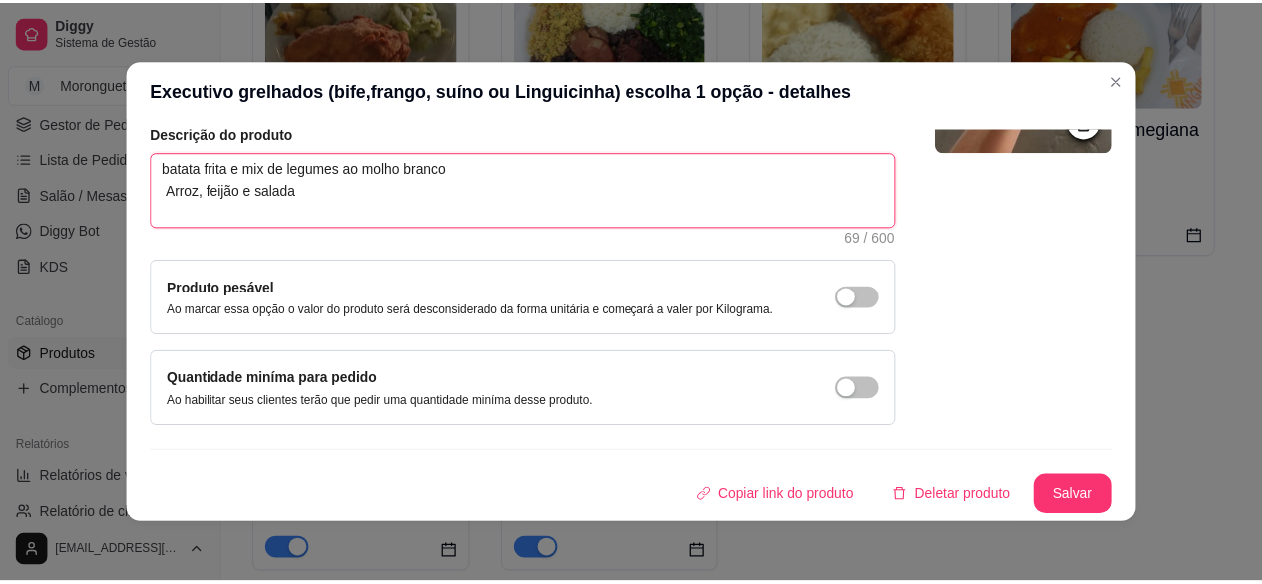
scroll to position [4, 0]
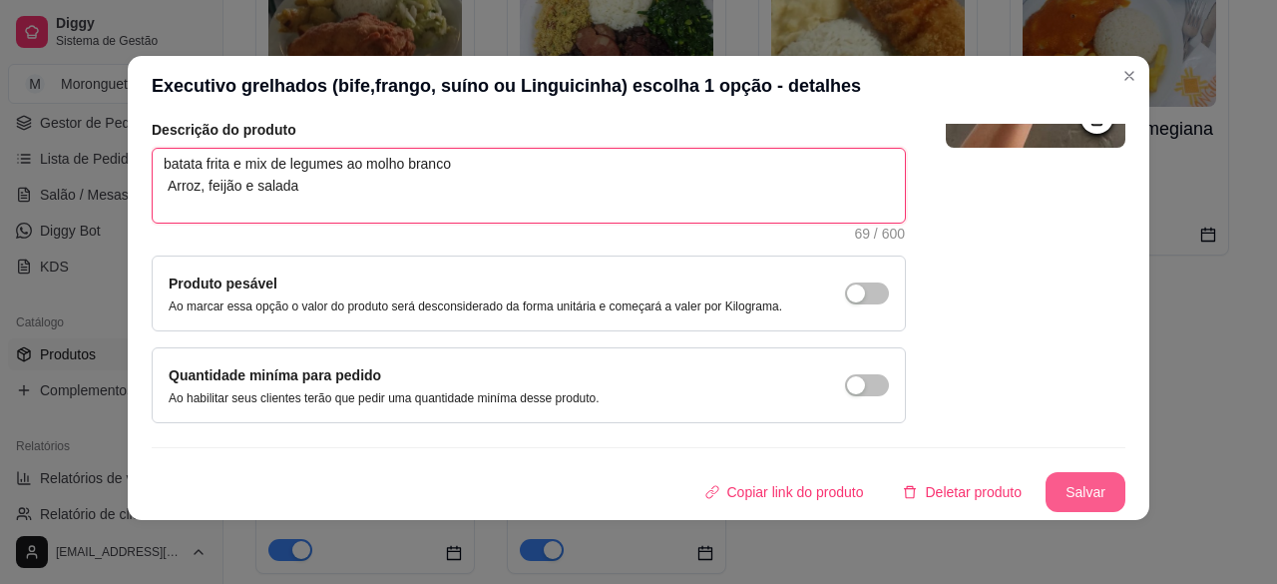
type textarea "batata frita e mix de legumes ao molho branco Arroz, feijão e salada"
click at [1049, 491] on button "Salvar" at bounding box center [1086, 492] width 80 height 40
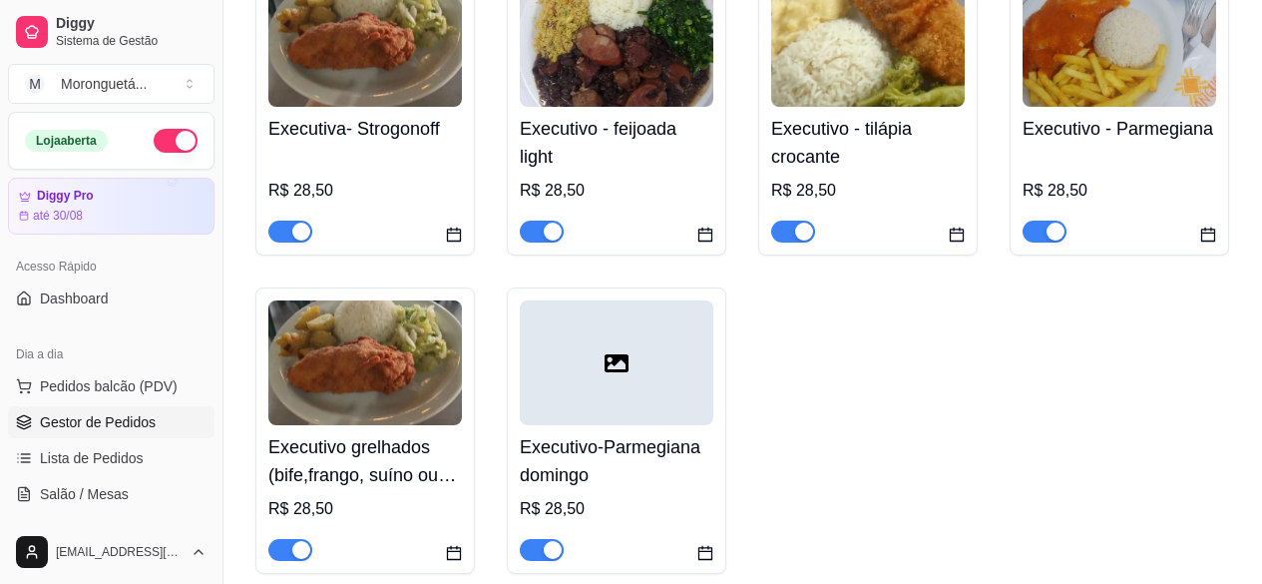
scroll to position [299, 0]
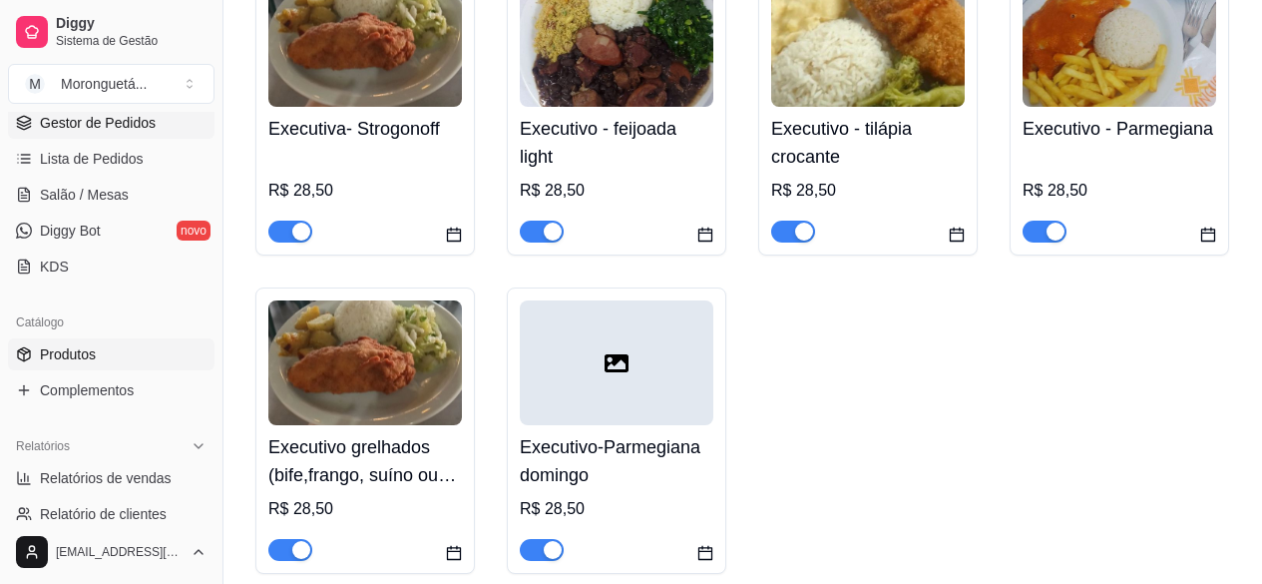
click at [127, 127] on span "Gestor de Pedidos" at bounding box center [98, 123] width 116 height 20
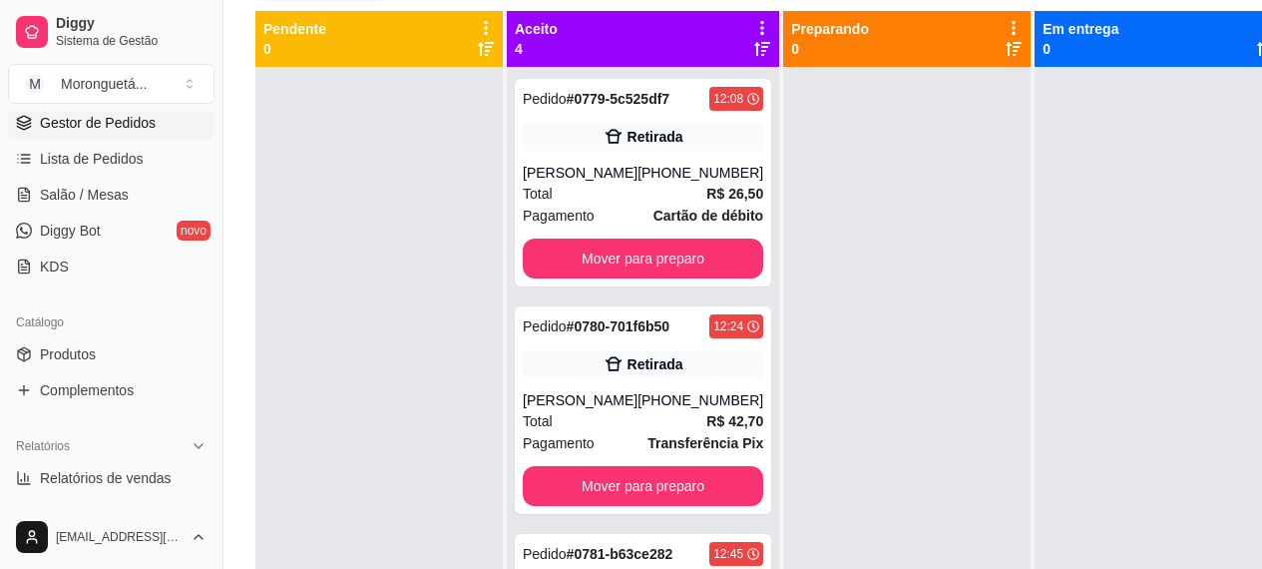
scroll to position [221, 0]
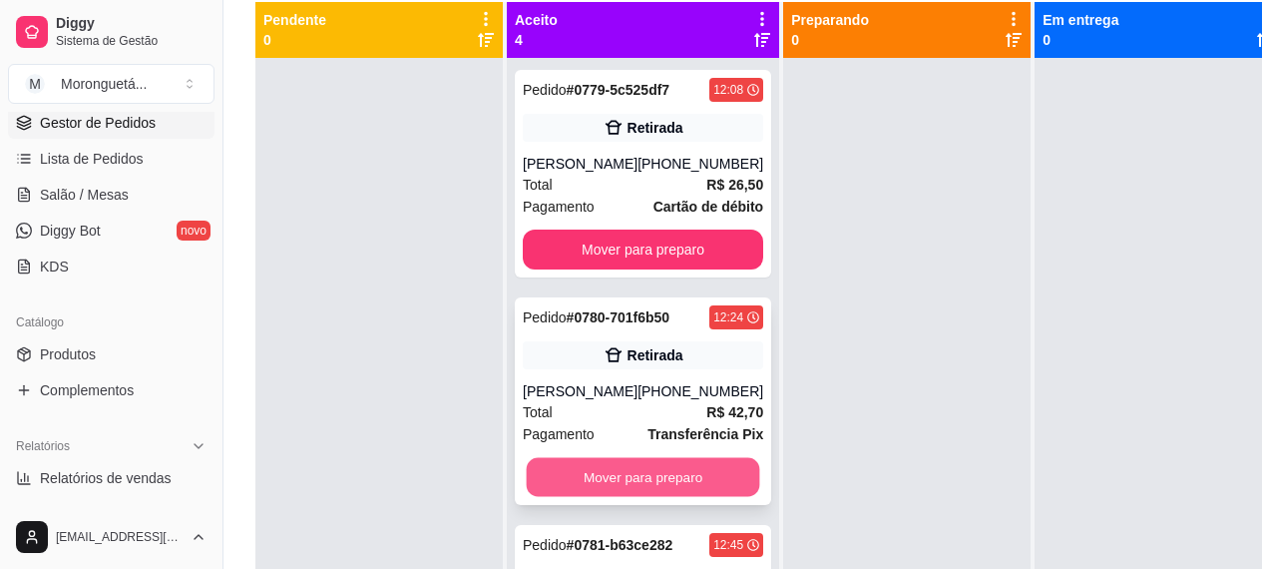
click at [610, 497] on button "Mover para preparo" at bounding box center [643, 477] width 233 height 39
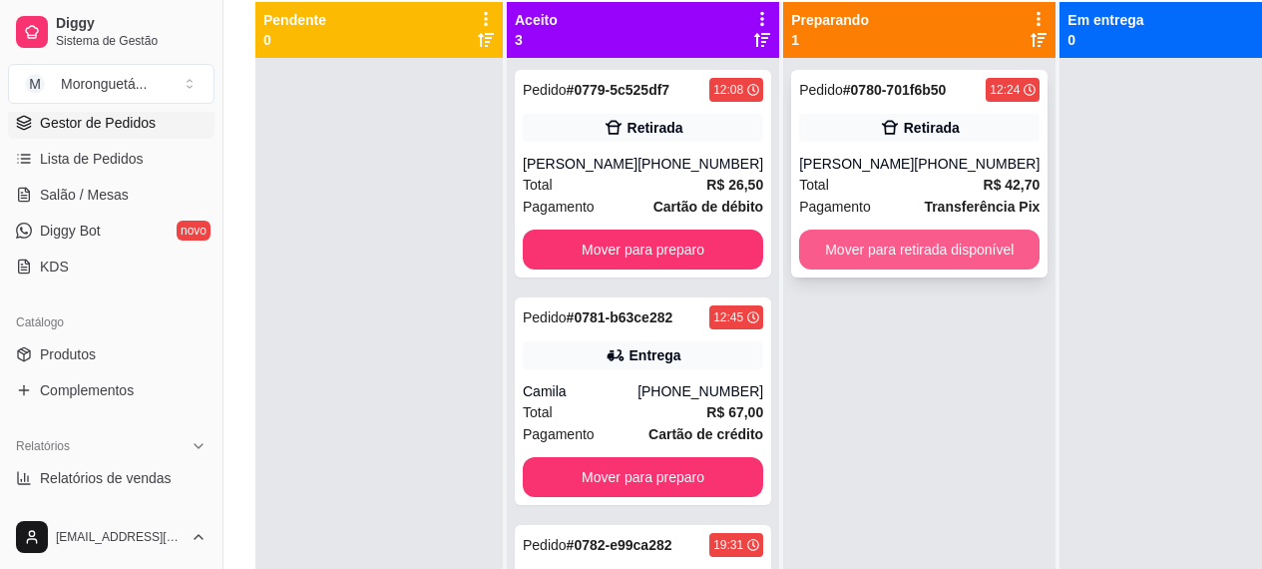
click at [899, 251] on button "Mover para retirada disponível" at bounding box center [919, 249] width 240 height 40
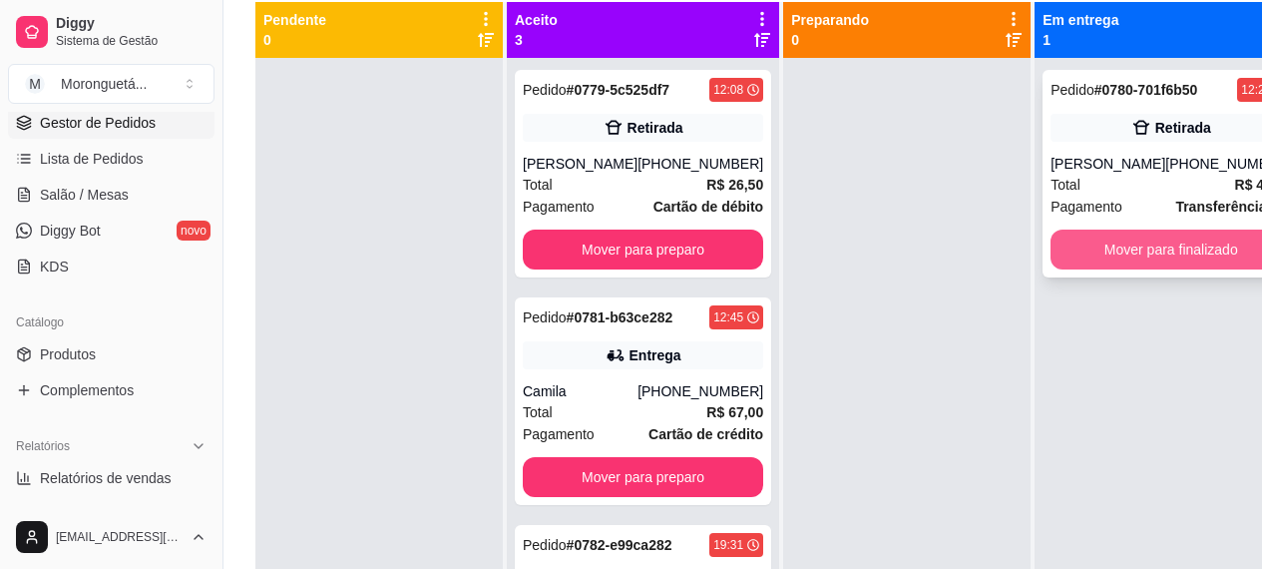
click at [1080, 252] on button "Mover para finalizado" at bounding box center [1171, 249] width 240 height 40
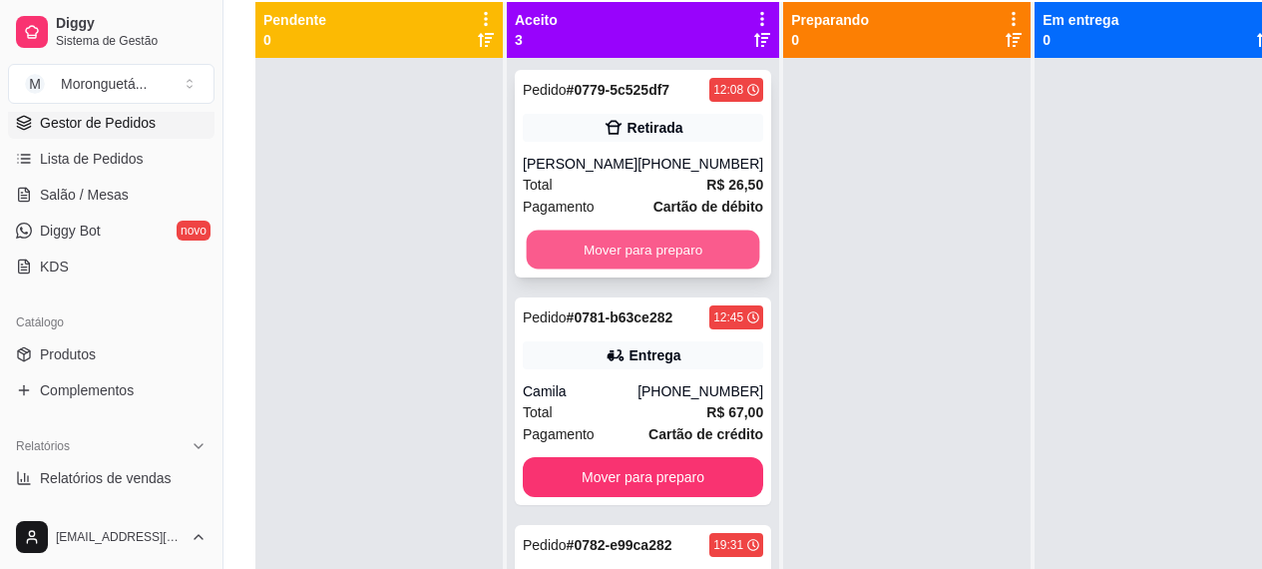
click at [654, 262] on button "Mover para preparo" at bounding box center [643, 249] width 233 height 39
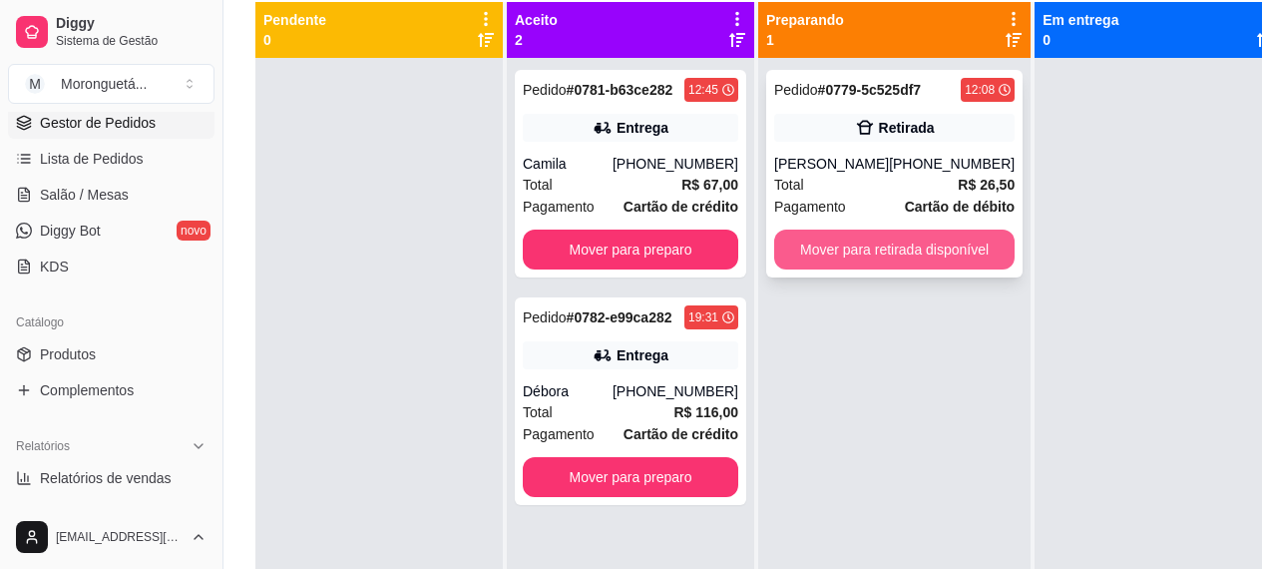
click at [880, 246] on button "Mover para retirada disponível" at bounding box center [894, 249] width 240 height 40
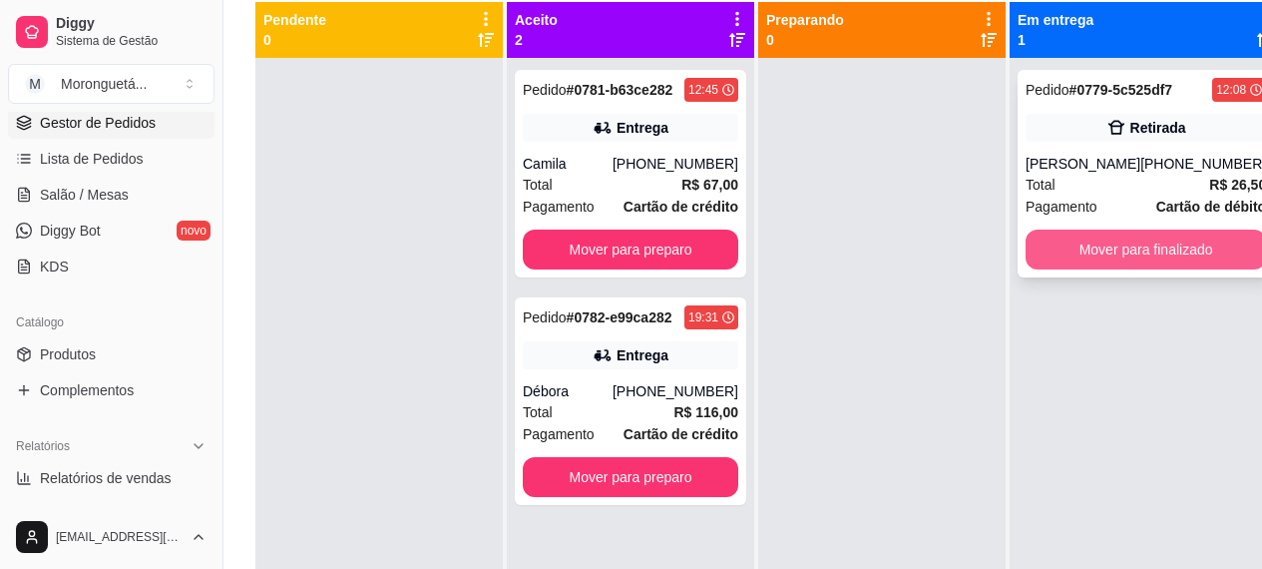
click at [1077, 248] on button "Mover para finalizado" at bounding box center [1146, 249] width 240 height 40
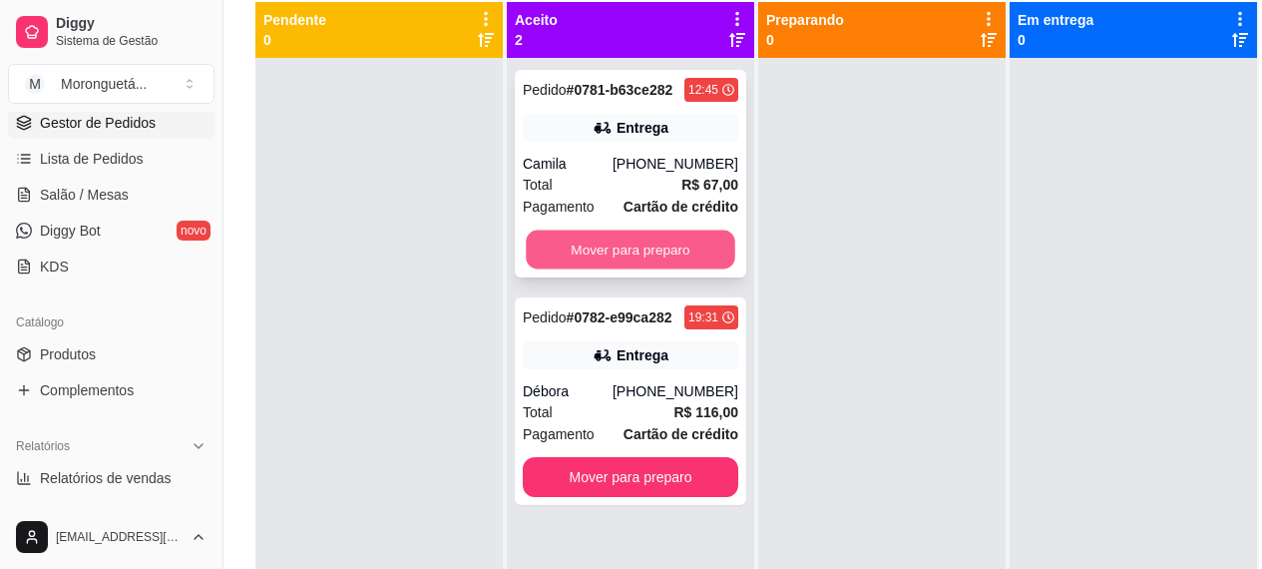
click at [674, 247] on button "Mover para preparo" at bounding box center [631, 249] width 210 height 39
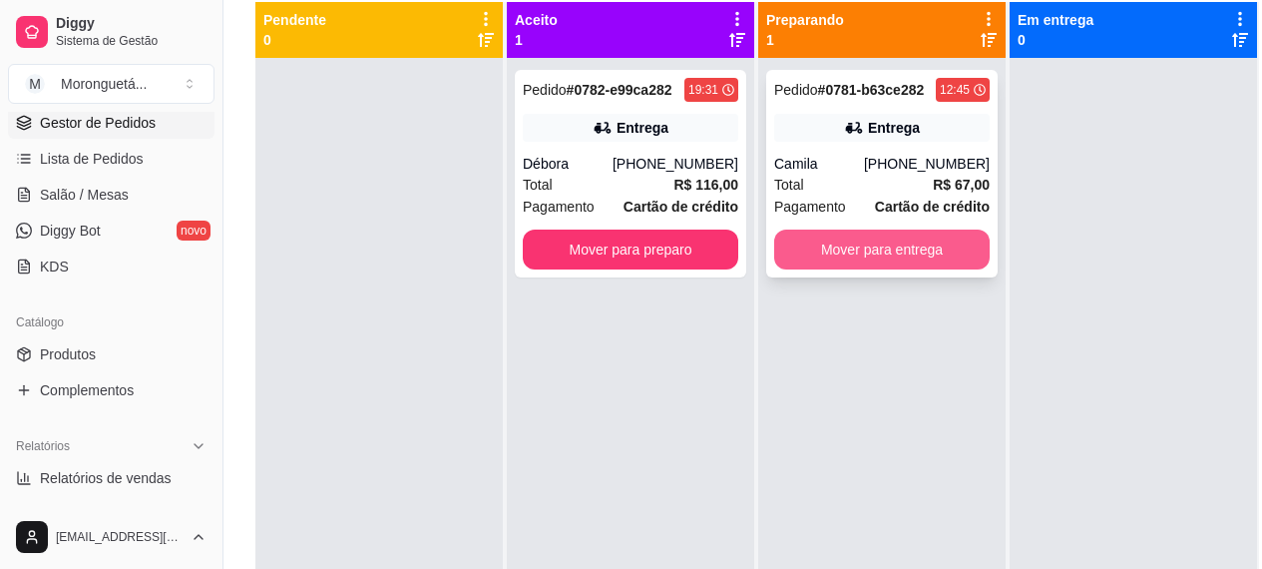
click at [811, 265] on button "Mover para entrega" at bounding box center [882, 249] width 216 height 40
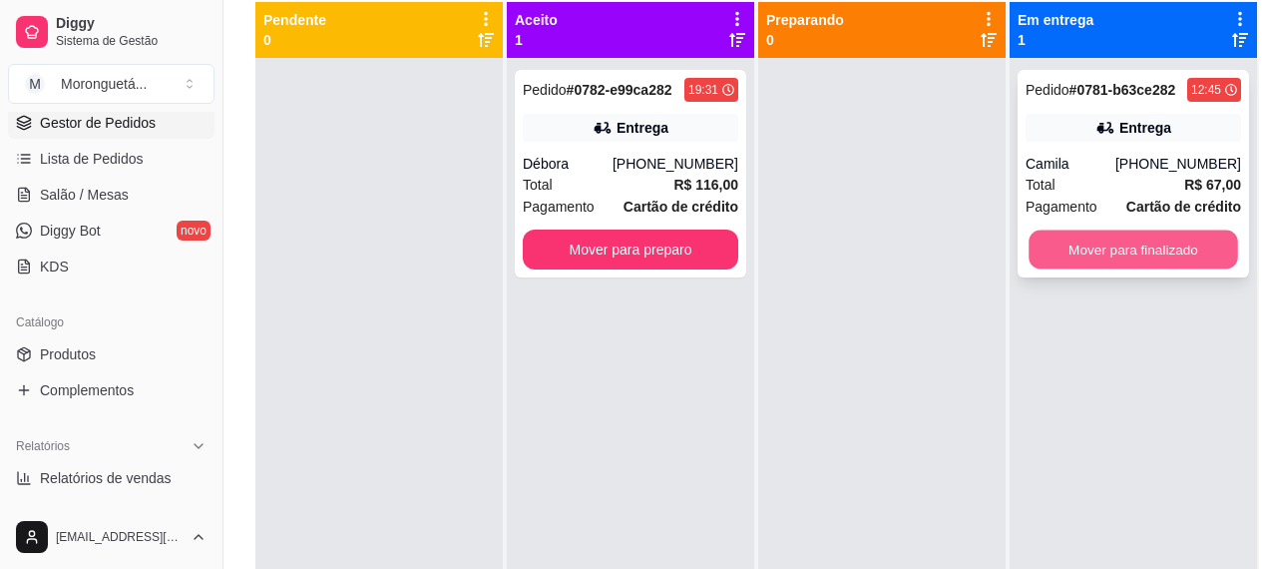
click at [1077, 256] on button "Mover para finalizado" at bounding box center [1134, 249] width 210 height 39
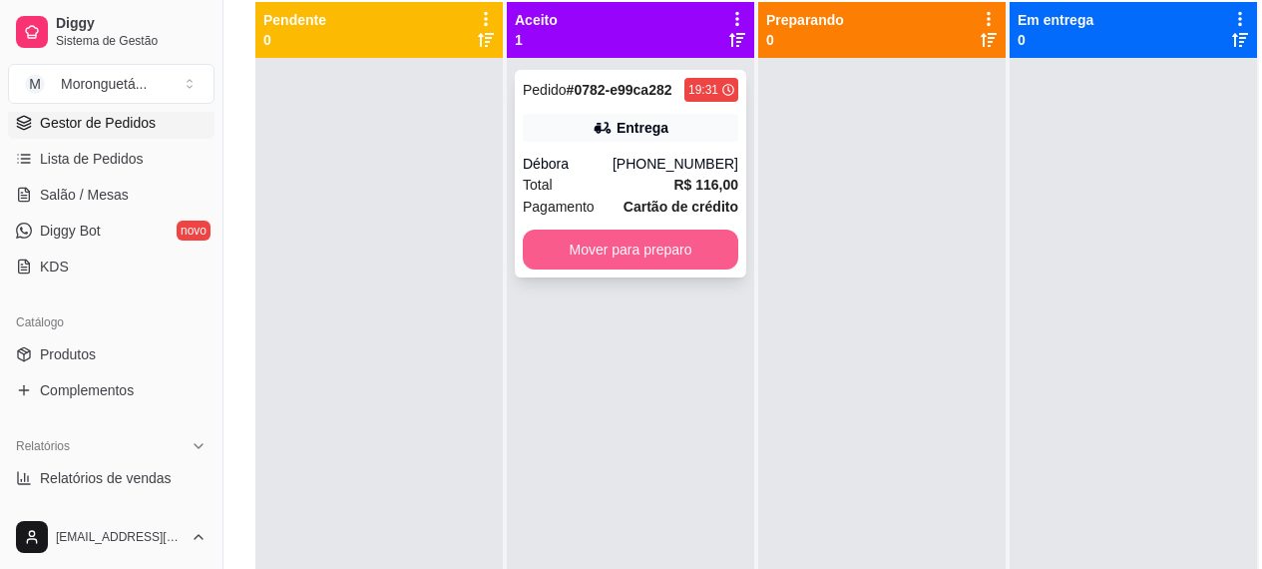
click at [643, 250] on button "Mover para preparo" at bounding box center [631, 249] width 216 height 40
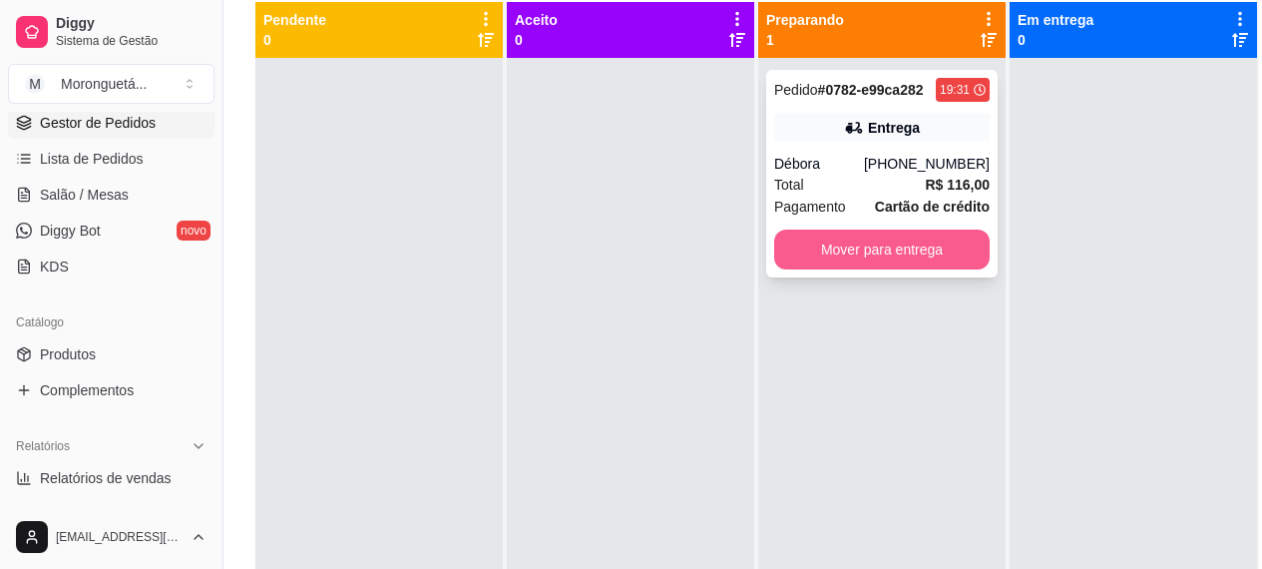
click at [929, 262] on button "Mover para entrega" at bounding box center [882, 249] width 216 height 40
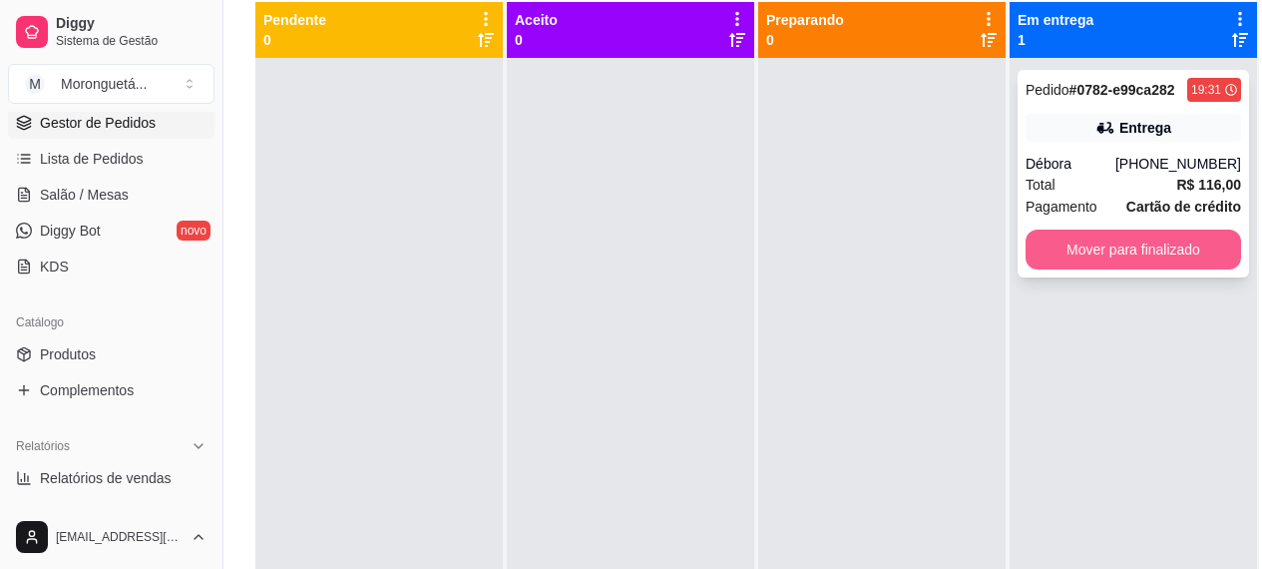
click at [1134, 256] on button "Mover para finalizado" at bounding box center [1134, 249] width 216 height 40
